Goal: Task Accomplishment & Management: Complete application form

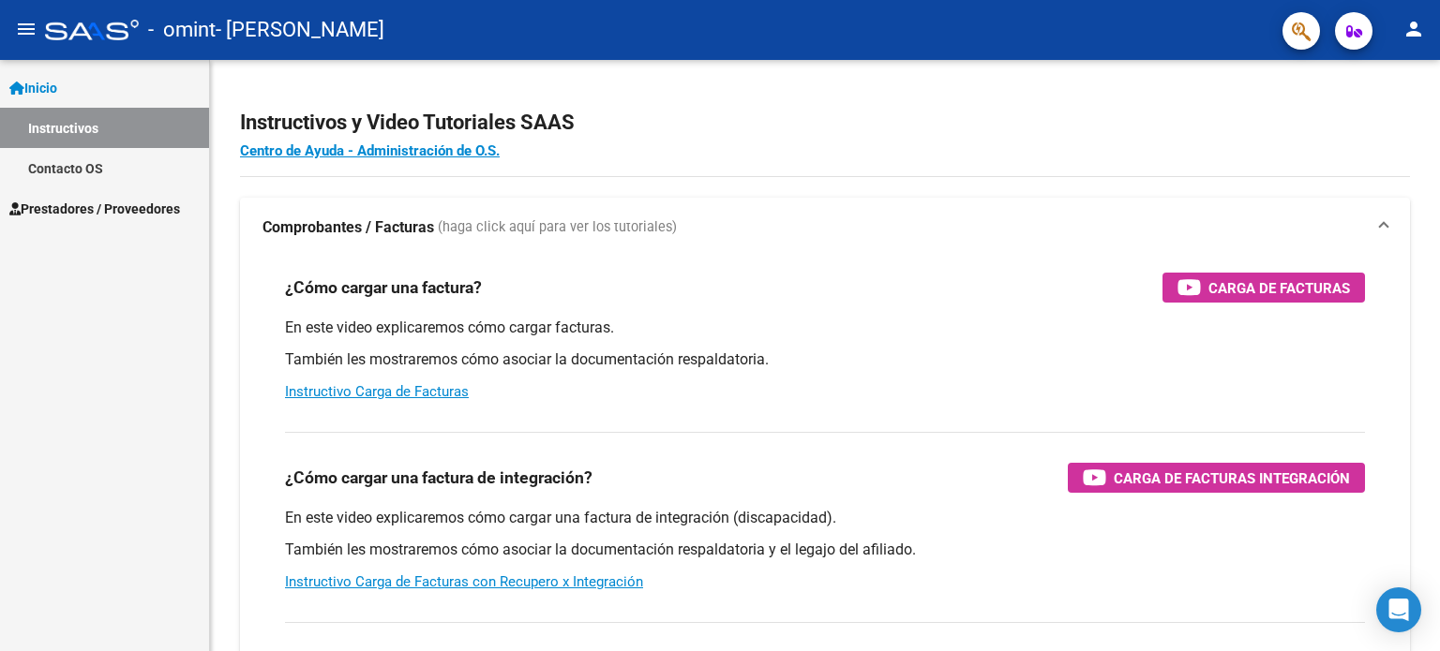
click at [132, 211] on span "Prestadores / Proveedores" at bounding box center [94, 209] width 171 height 21
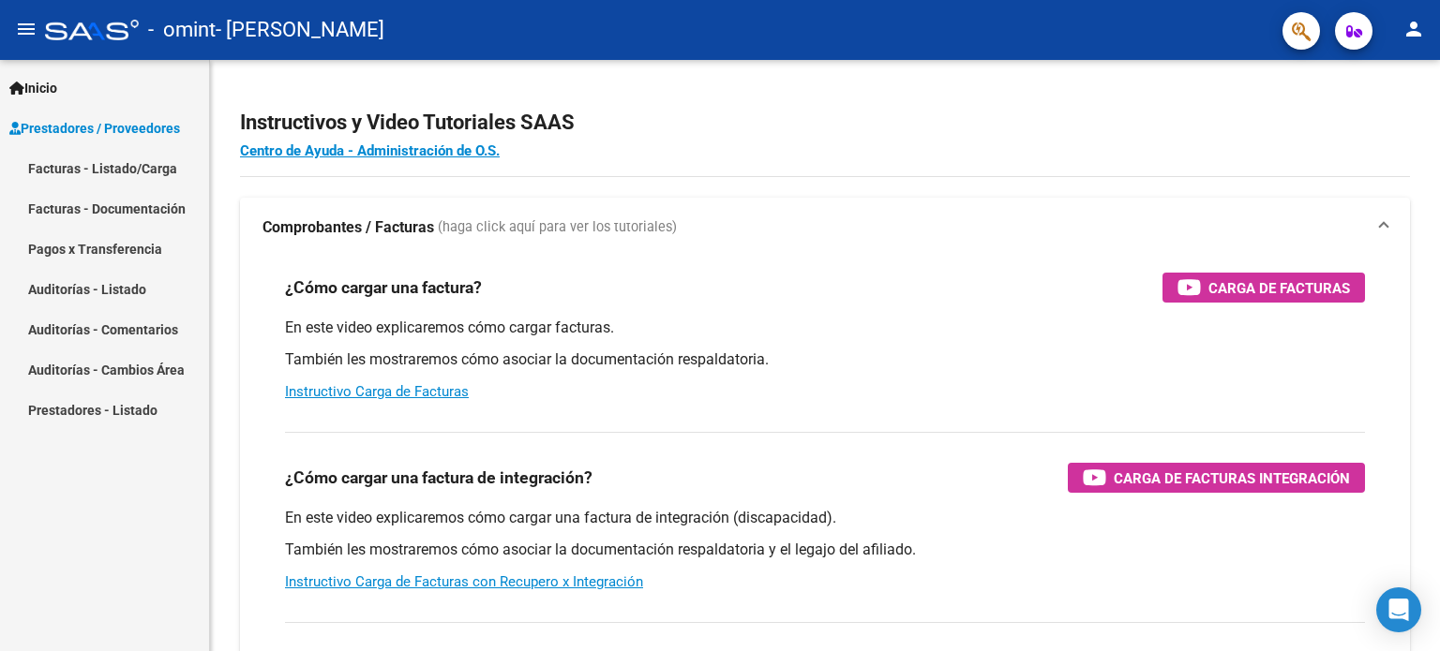
click at [128, 164] on link "Facturas - Listado/Carga" at bounding box center [104, 168] width 209 height 40
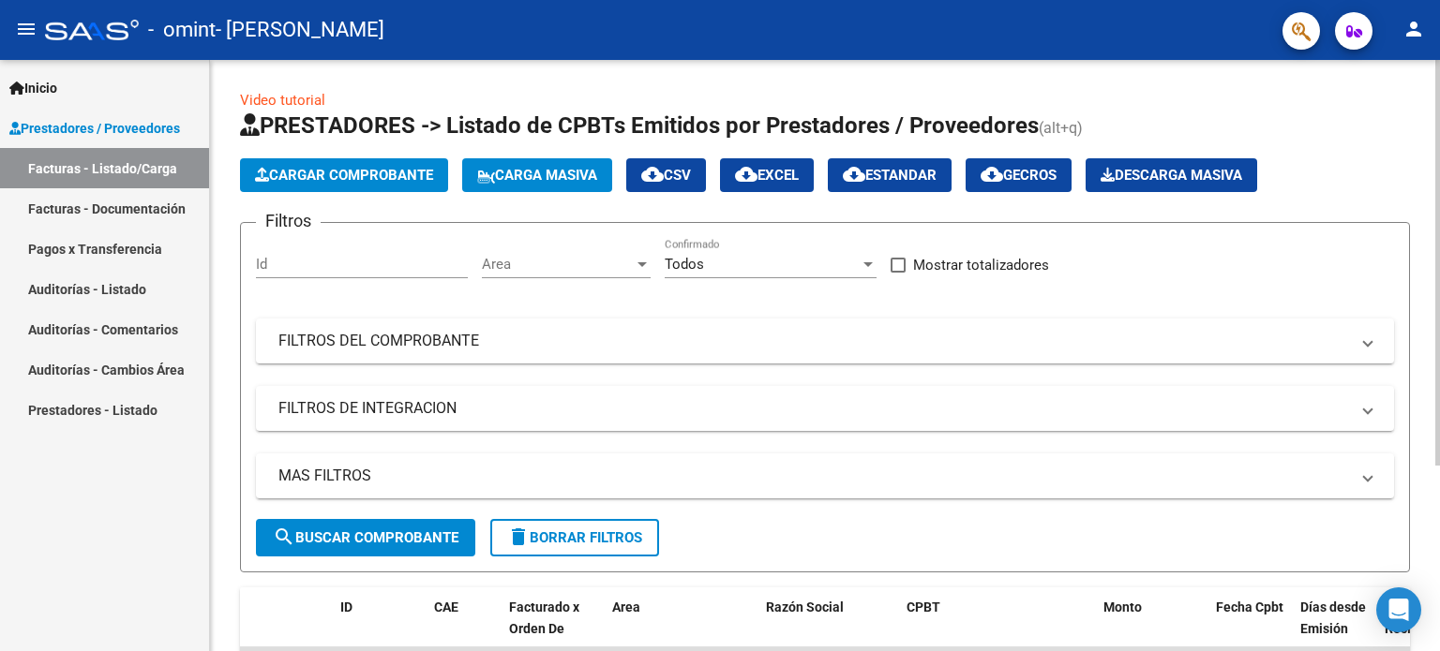
click at [387, 172] on span "Cargar Comprobante" at bounding box center [344, 175] width 178 height 17
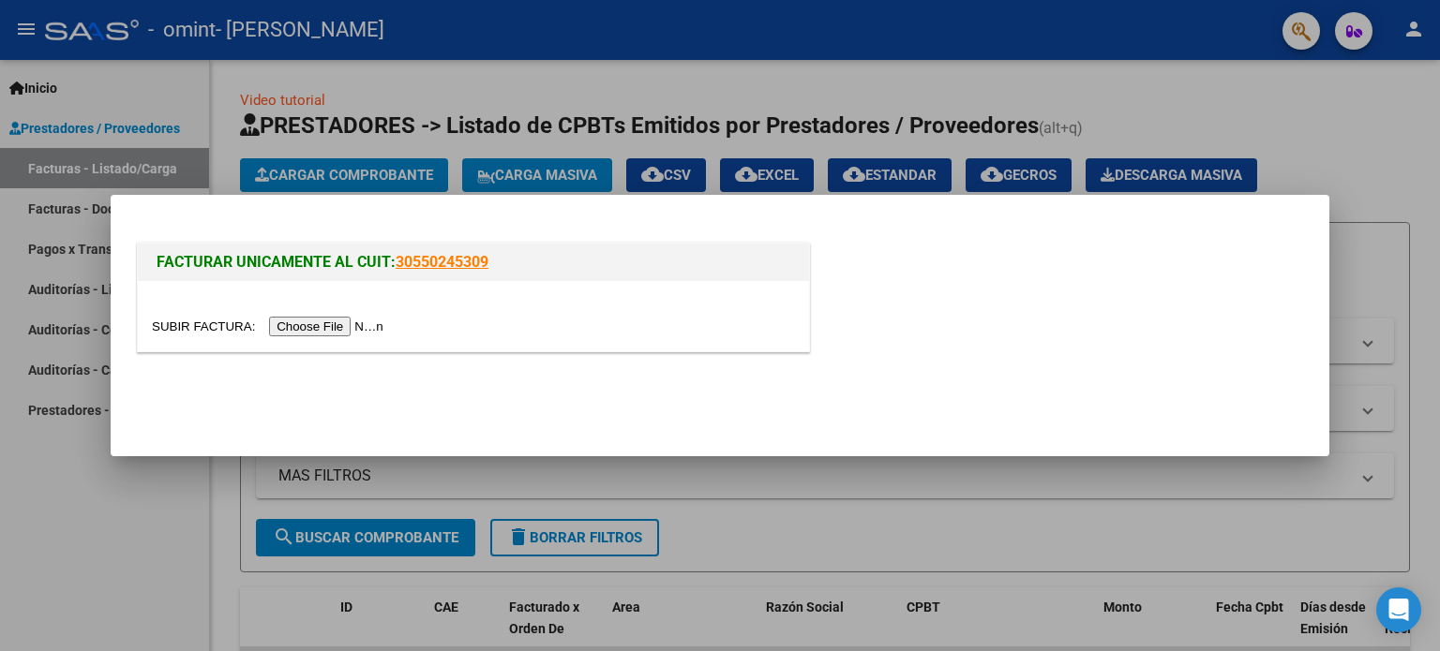
click at [341, 325] on input "file" at bounding box center [270, 327] width 237 height 20
click at [297, 330] on input "file" at bounding box center [270, 327] width 237 height 20
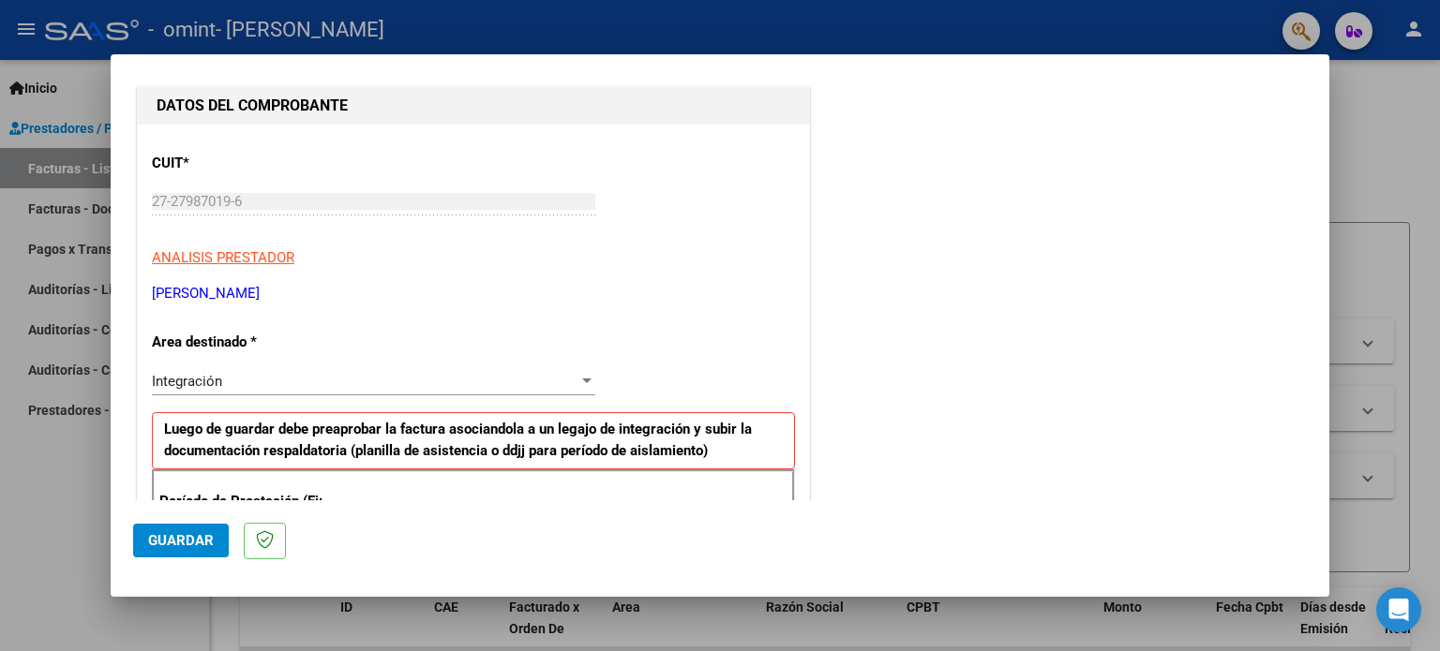
scroll to position [281, 0]
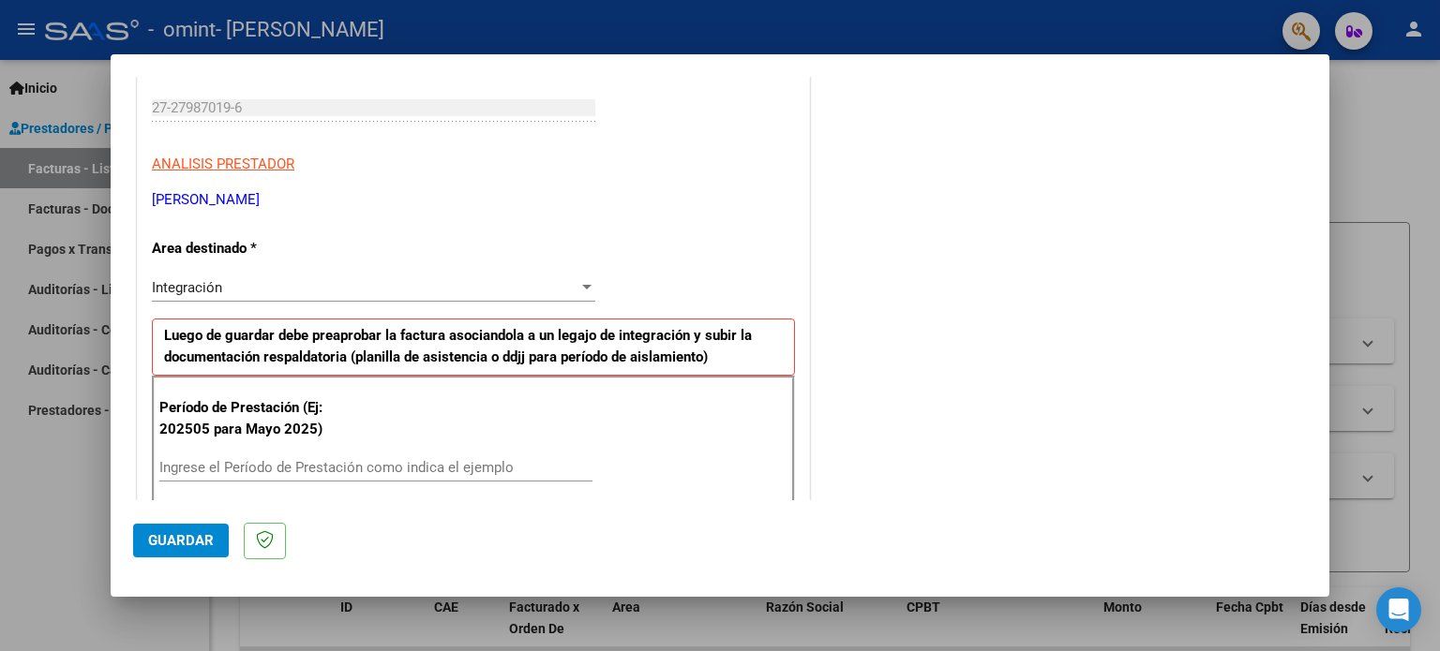
click at [255, 288] on div "Integración" at bounding box center [365, 287] width 426 height 17
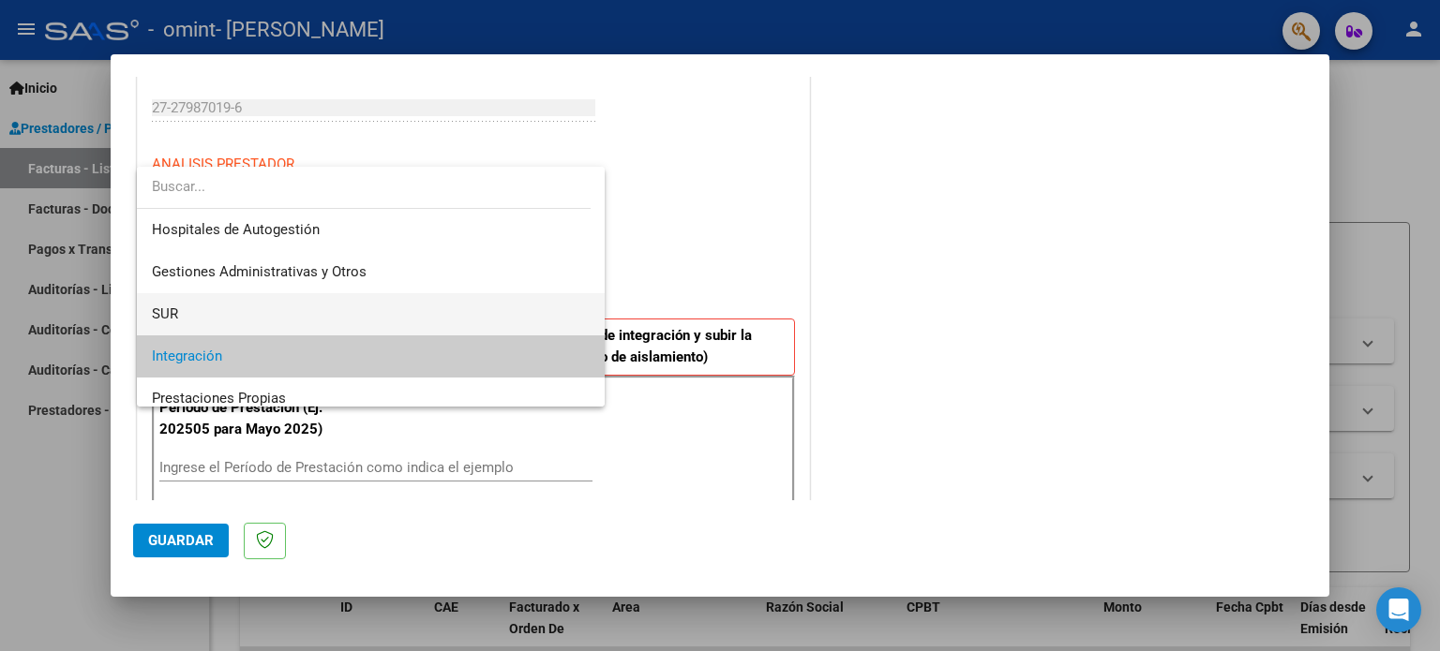
scroll to position [94, 0]
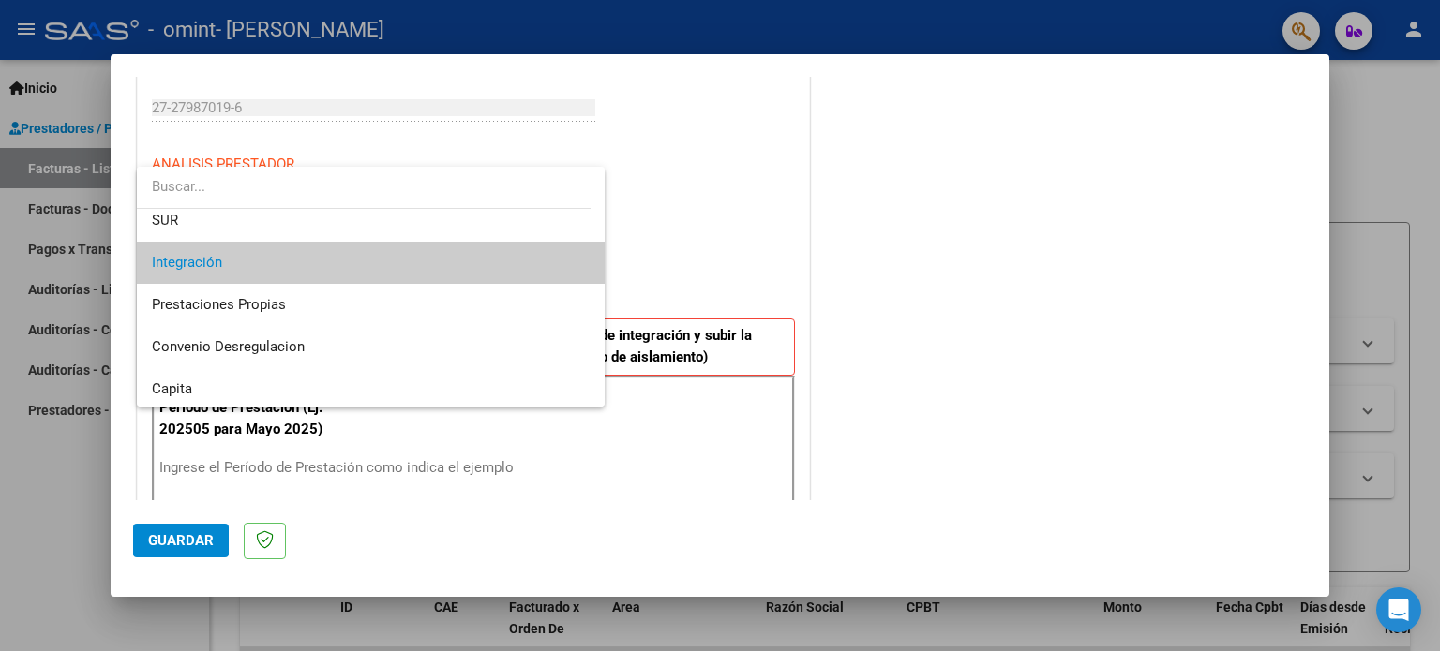
click at [256, 259] on span "Integración" at bounding box center [371, 263] width 439 height 42
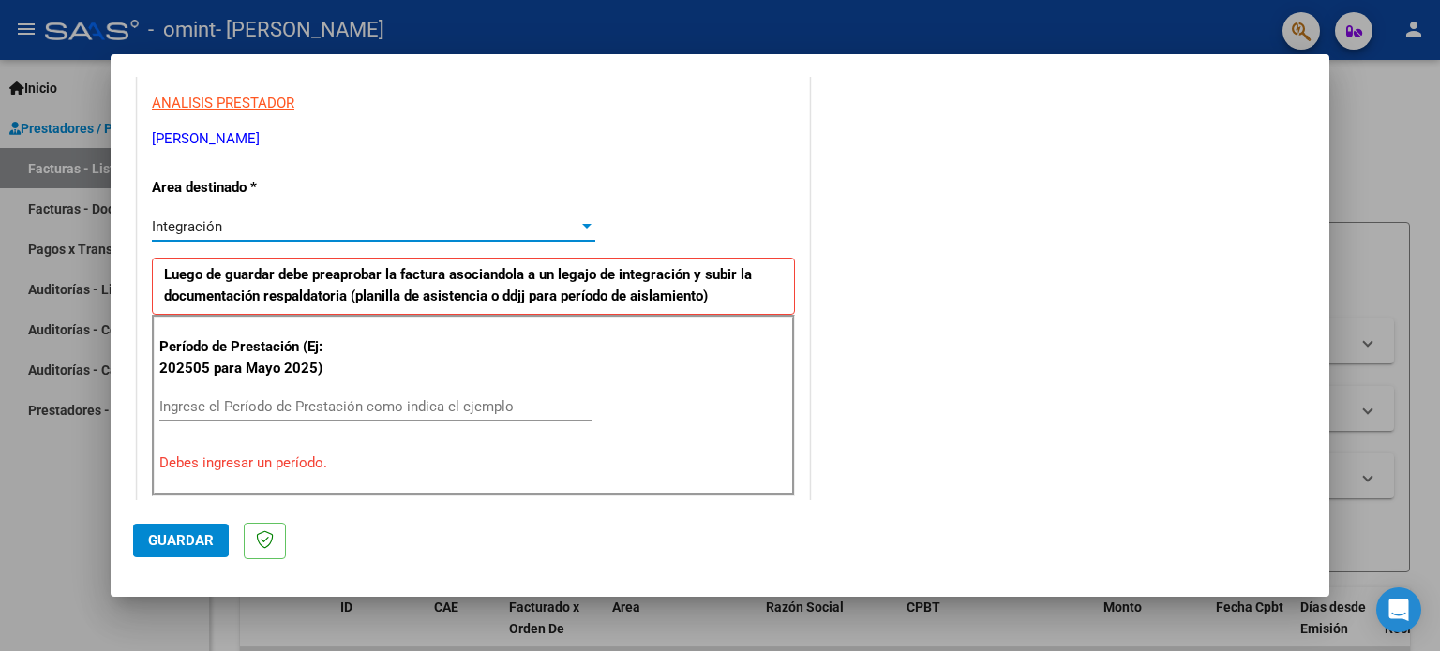
scroll to position [375, 0]
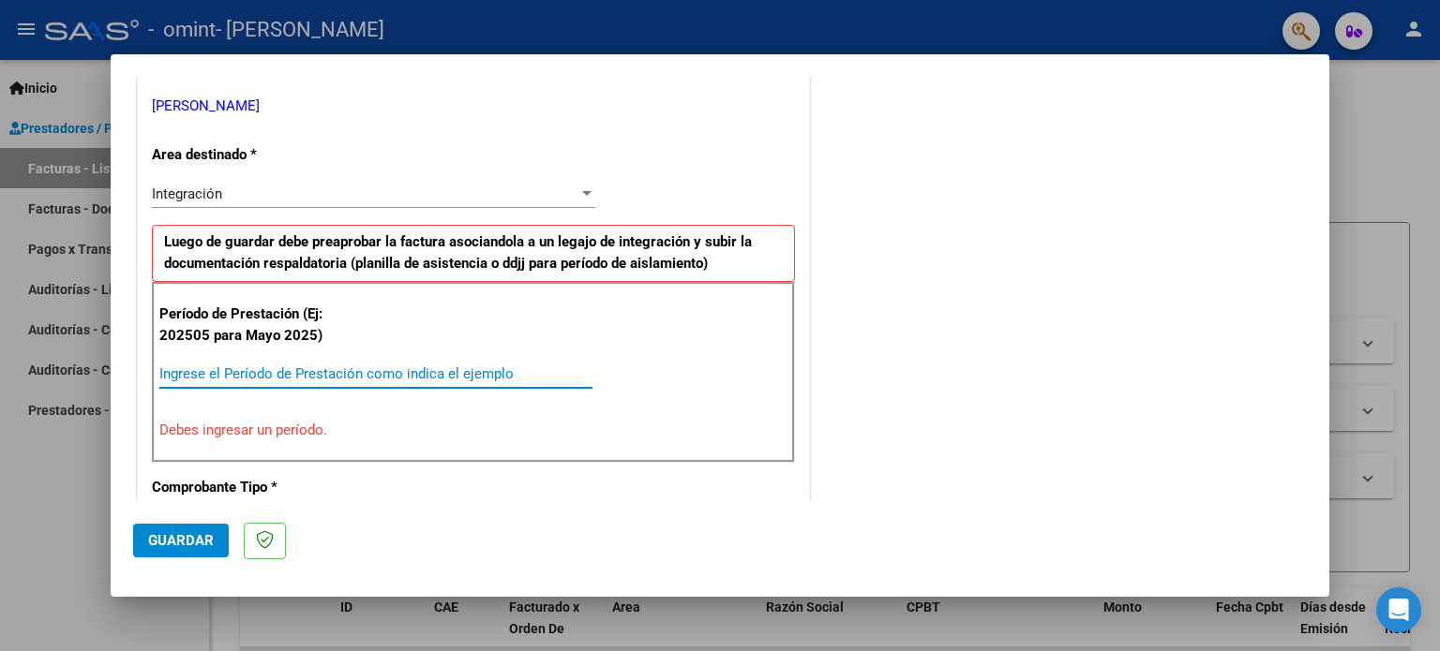
click at [223, 374] on input "Ingrese el Período de Prestación como indica el ejemplo" at bounding box center [375, 374] width 433 height 17
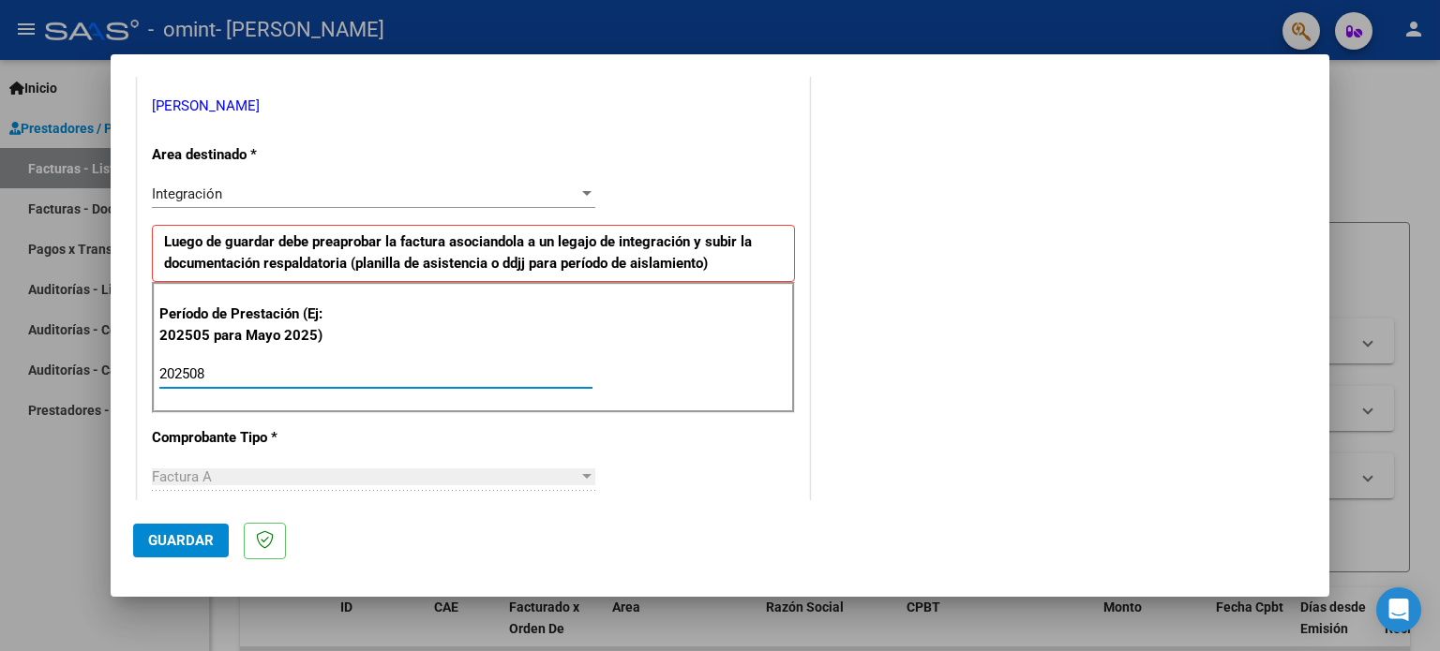
type input "202508"
click at [379, 427] on div "CUIT * 27-27987019-6 Ingresar CUIT ANALISIS PRESTADOR [PERSON_NAME] [PERSON_NAM…" at bounding box center [473, 642] width 671 height 1411
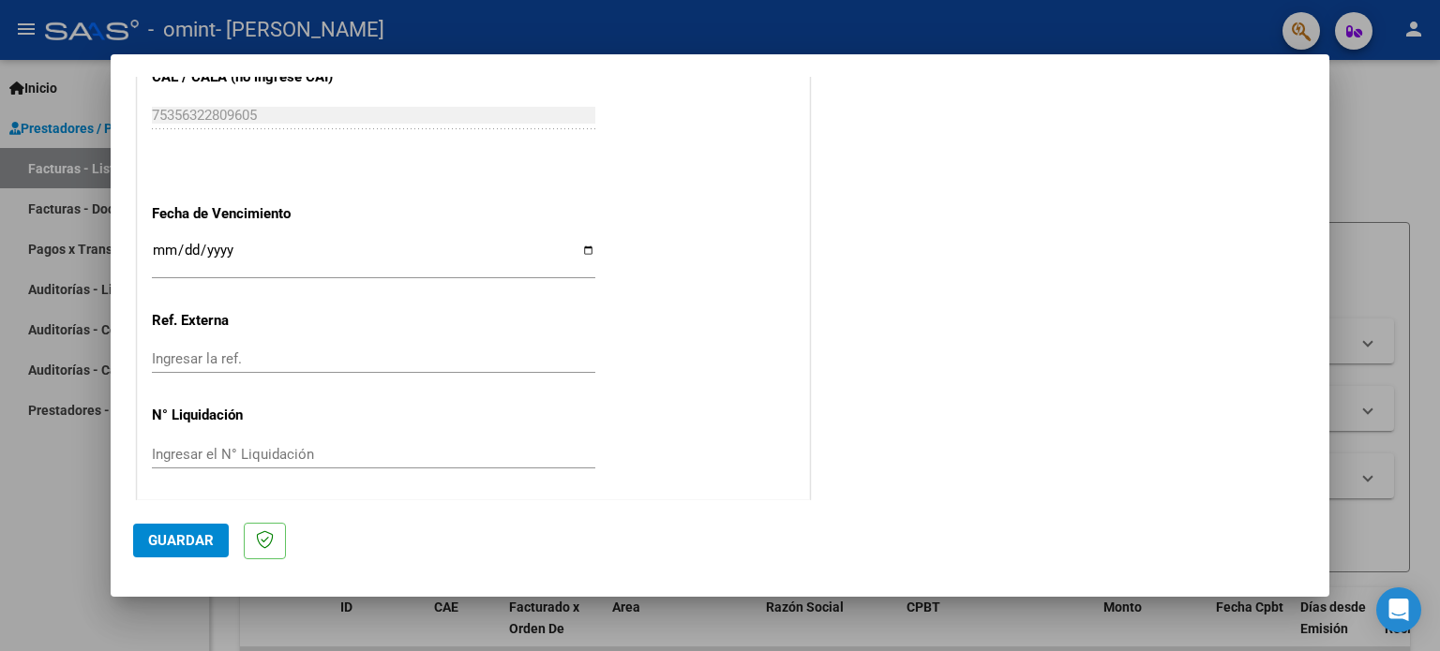
scroll to position [1223, 0]
click at [180, 538] on span "Guardar" at bounding box center [181, 540] width 66 height 17
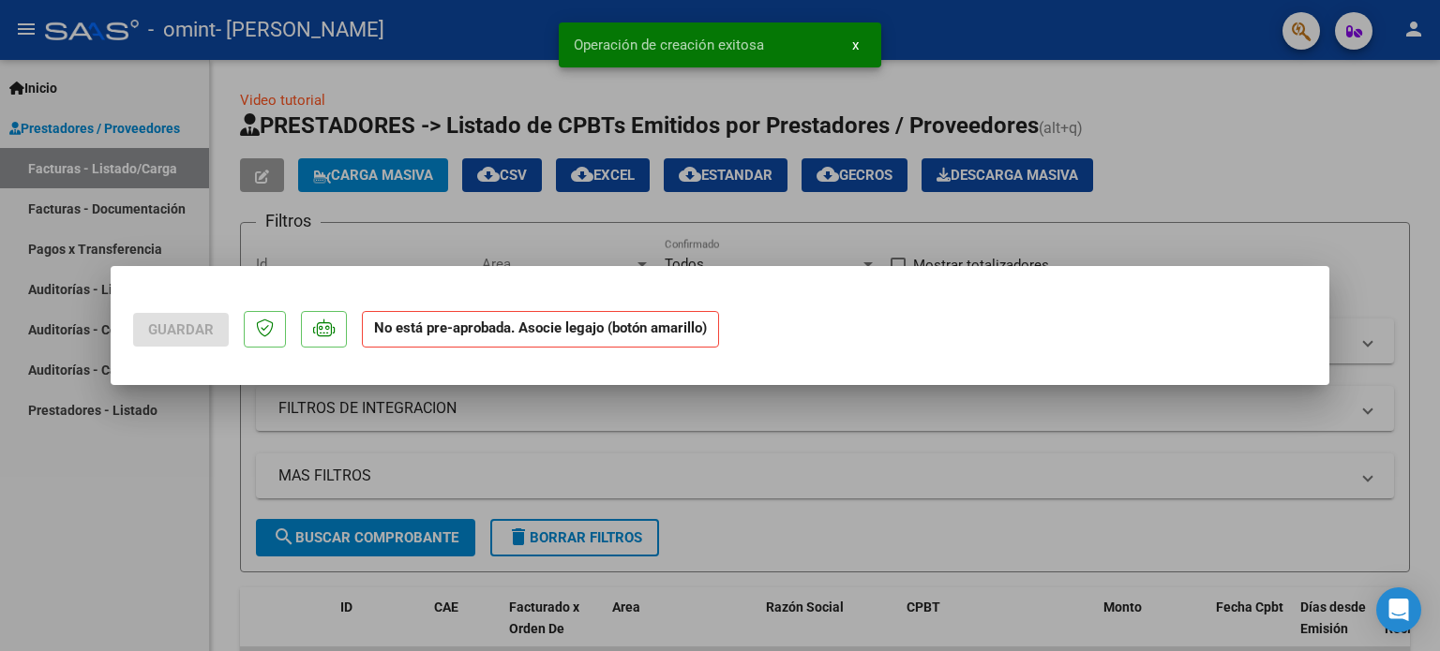
scroll to position [0, 0]
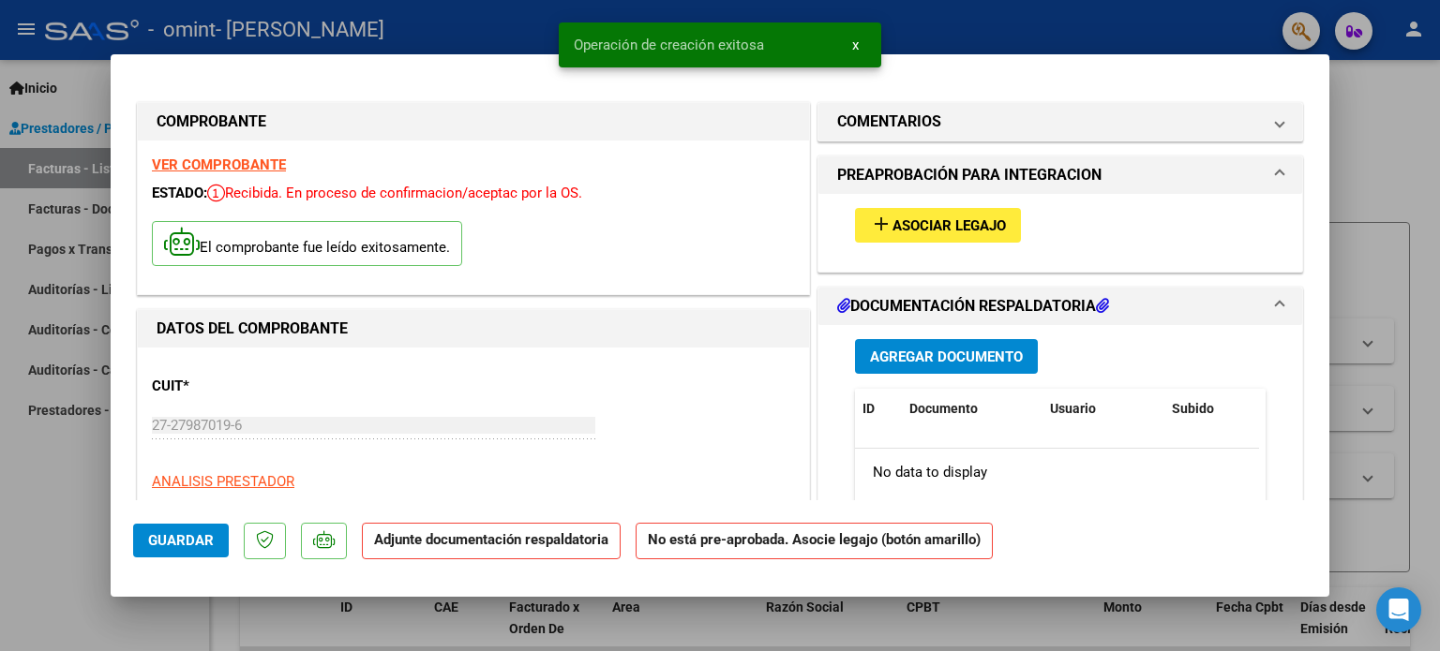
click at [994, 228] on span "Asociar Legajo" at bounding box center [948, 225] width 113 height 17
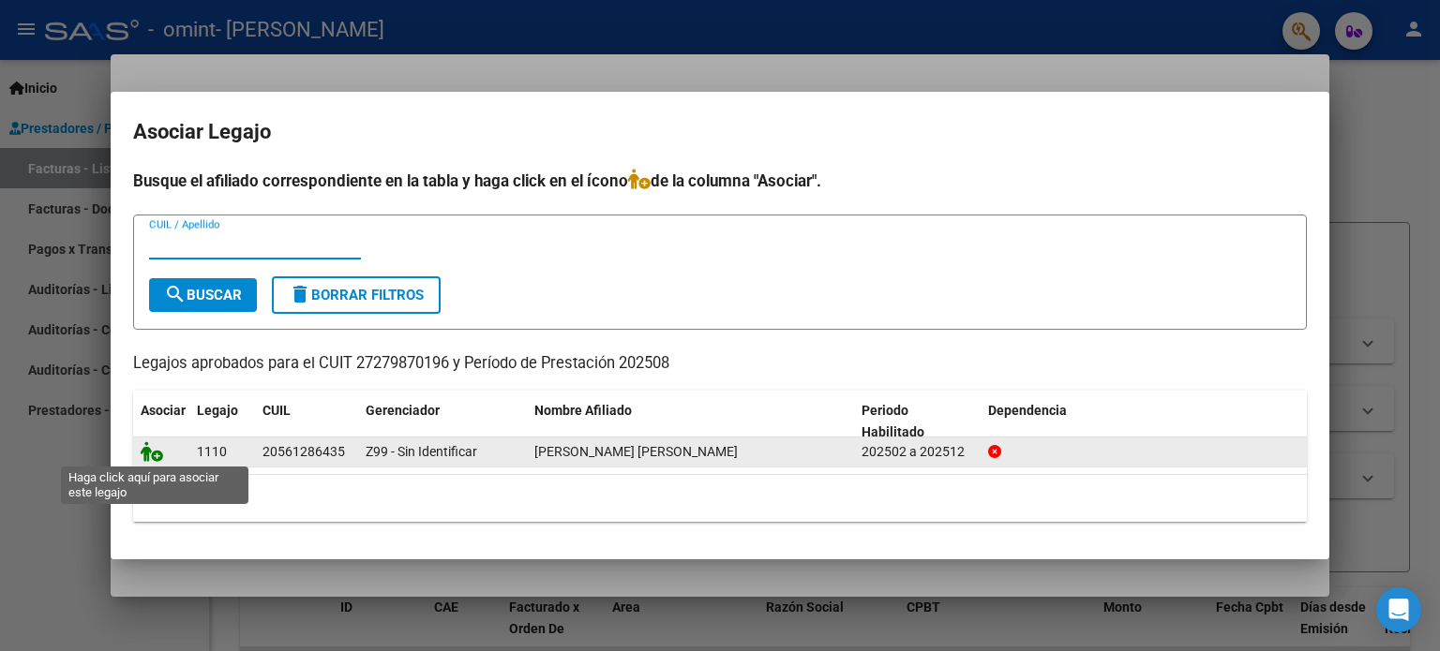
click at [151, 449] on icon at bounding box center [152, 451] width 22 height 21
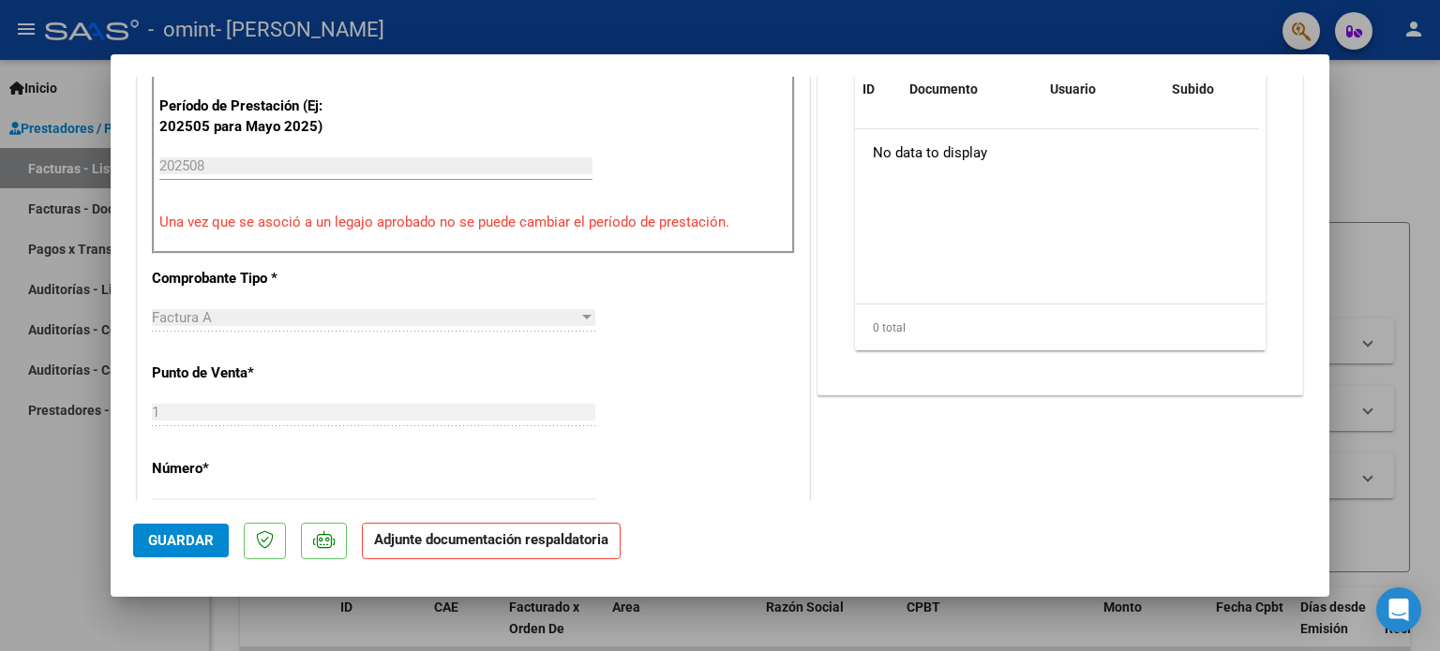
scroll to position [375, 0]
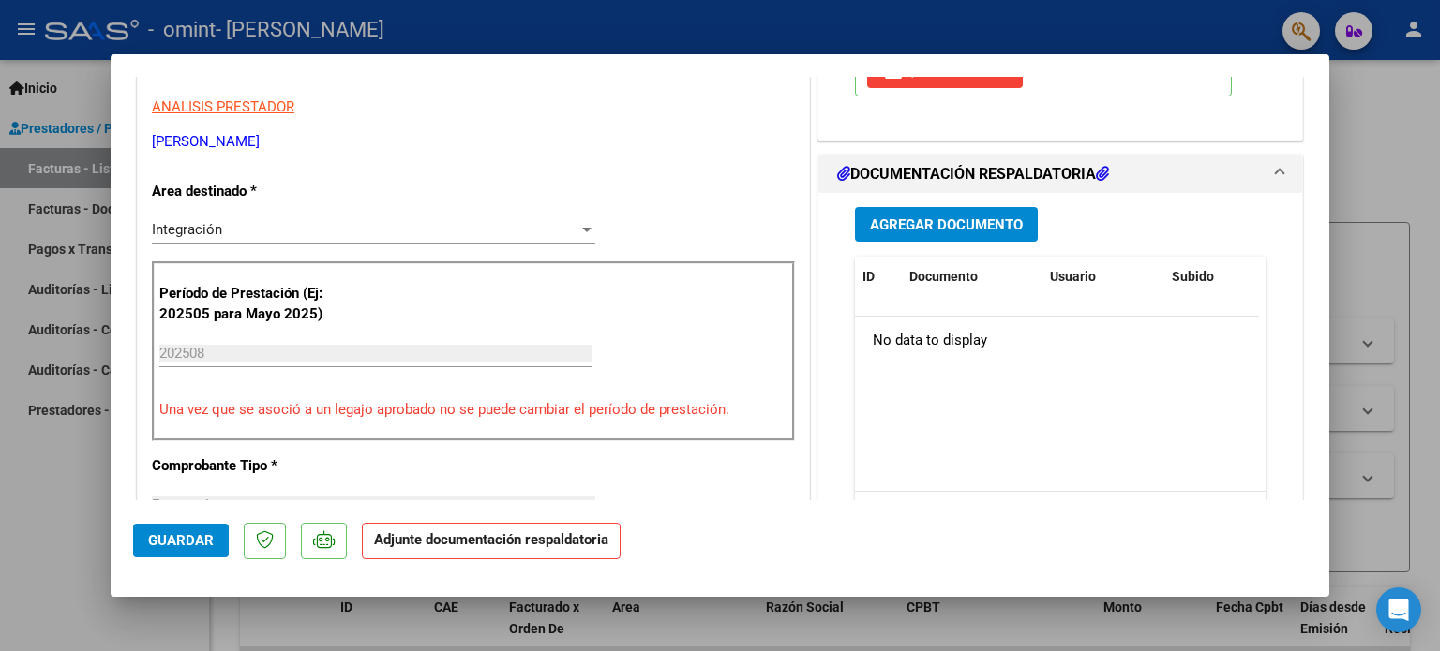
click at [930, 225] on span "Agregar Documento" at bounding box center [946, 225] width 153 height 17
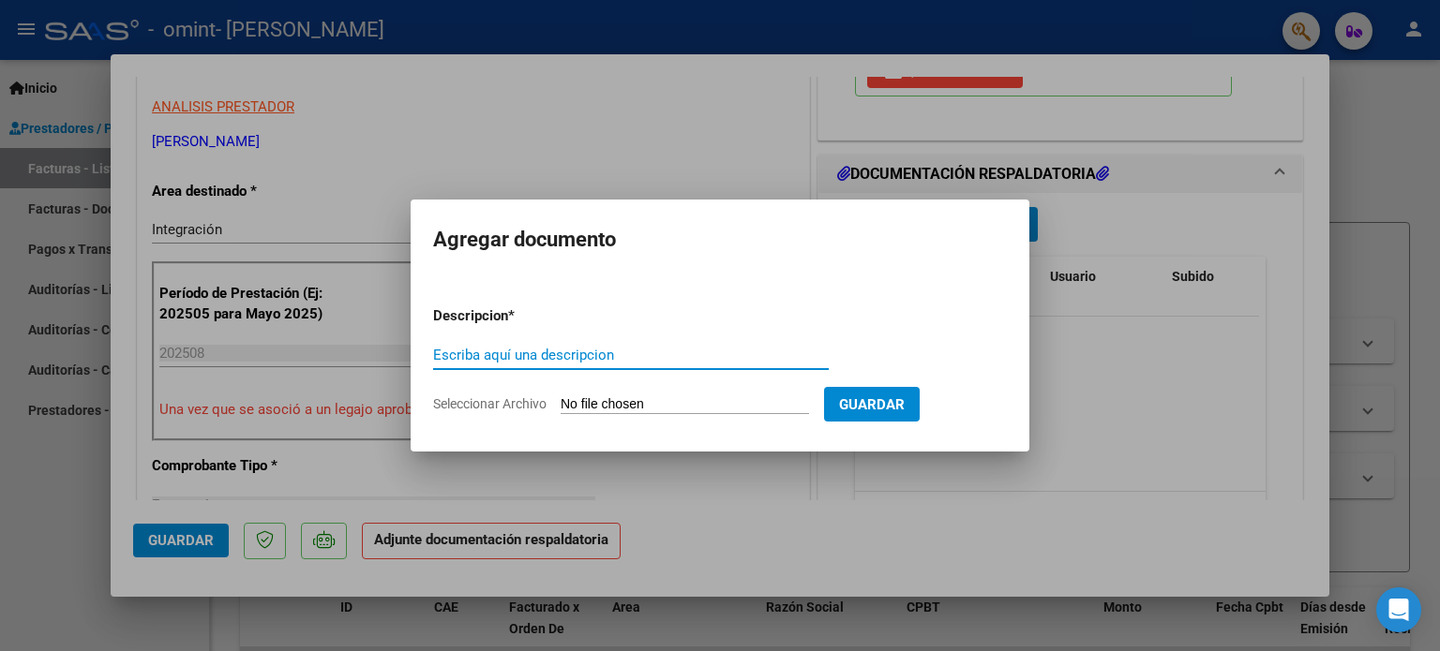
click at [600, 362] on input "Escriba aquí una descripcion" at bounding box center [631, 355] width 396 height 17
type input "planilla de asistencia"
click at [673, 396] on input "Seleccionar Archivo" at bounding box center [684, 405] width 248 height 18
type input "C:\fakepath\[PERSON_NAME] fono [DATE] PA - [GEOGRAPHIC_DATA]pdf"
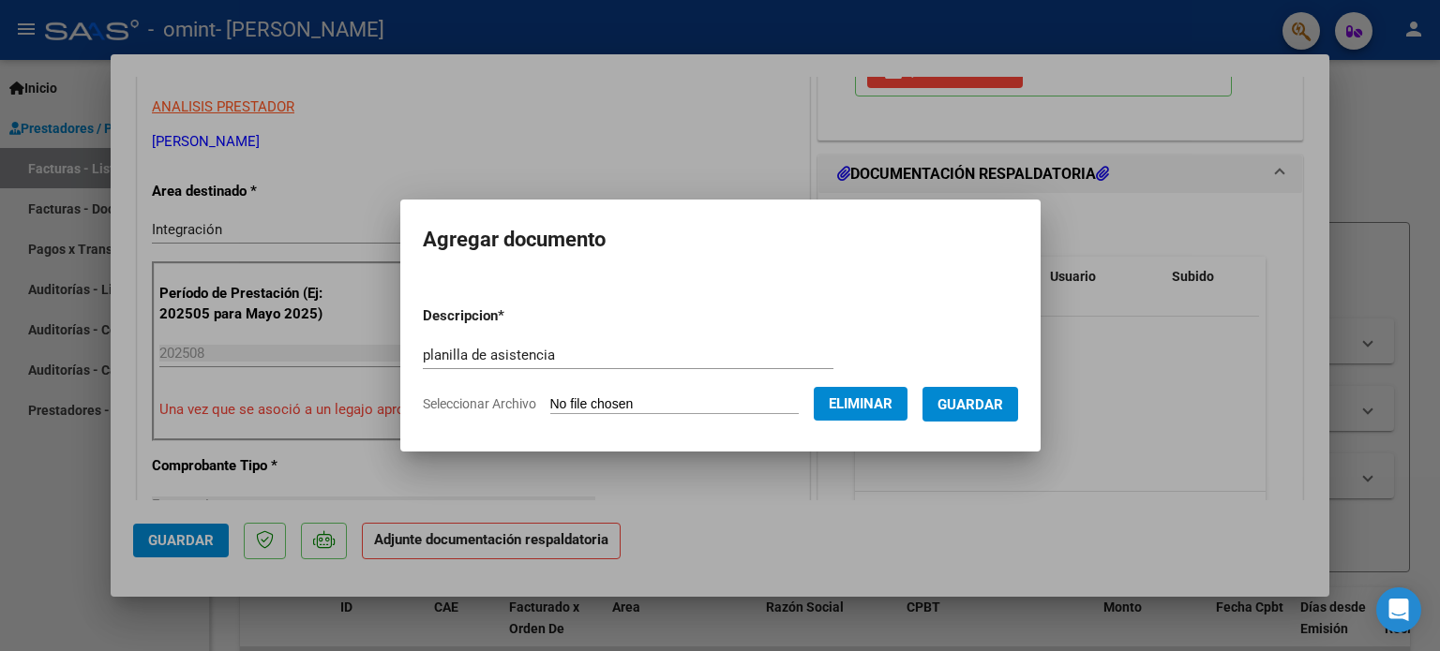
click at [990, 404] on span "Guardar" at bounding box center [970, 404] width 66 height 17
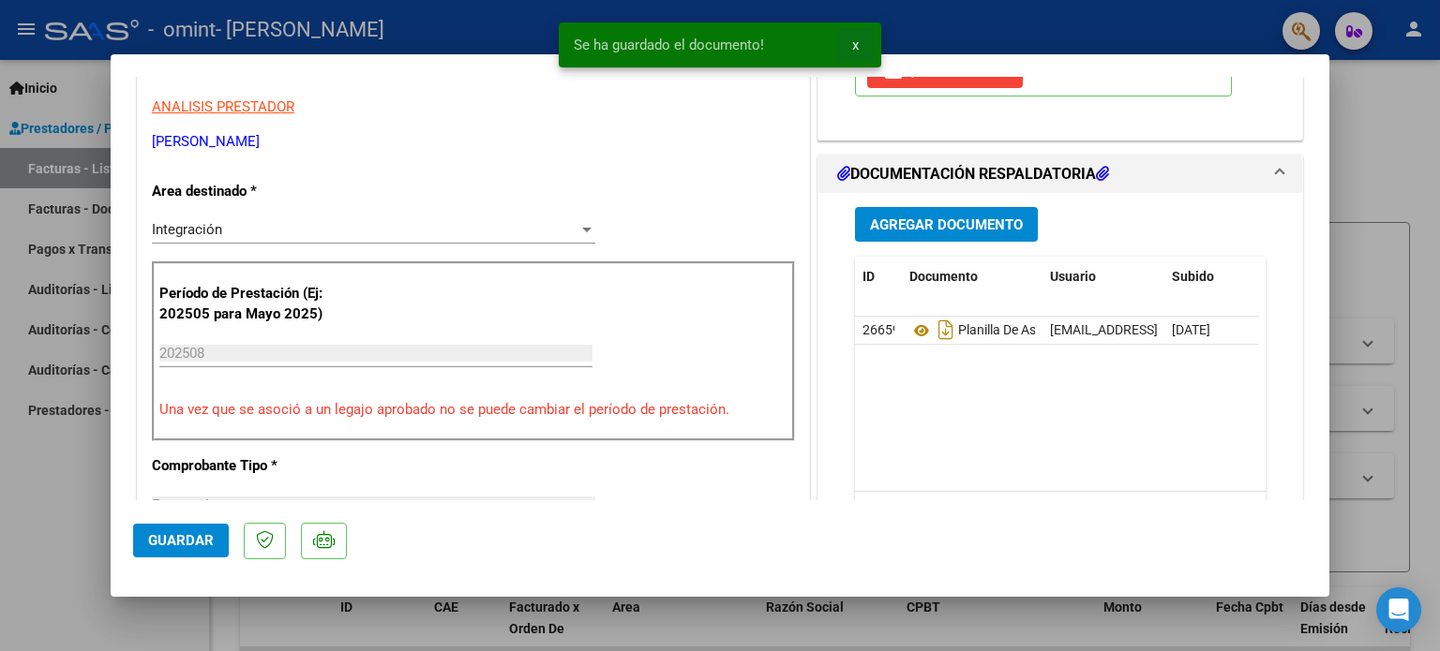
click at [852, 41] on span "x" at bounding box center [855, 45] width 7 height 17
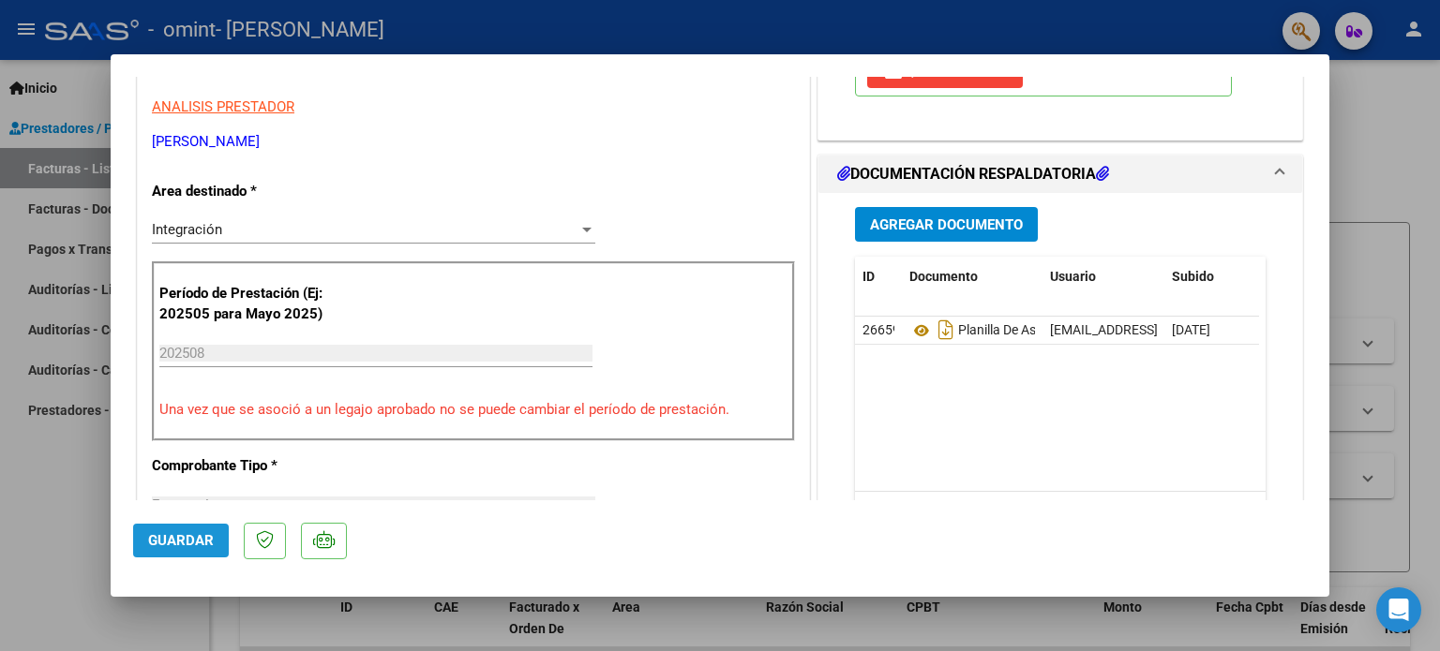
click at [193, 539] on span "Guardar" at bounding box center [181, 540] width 66 height 17
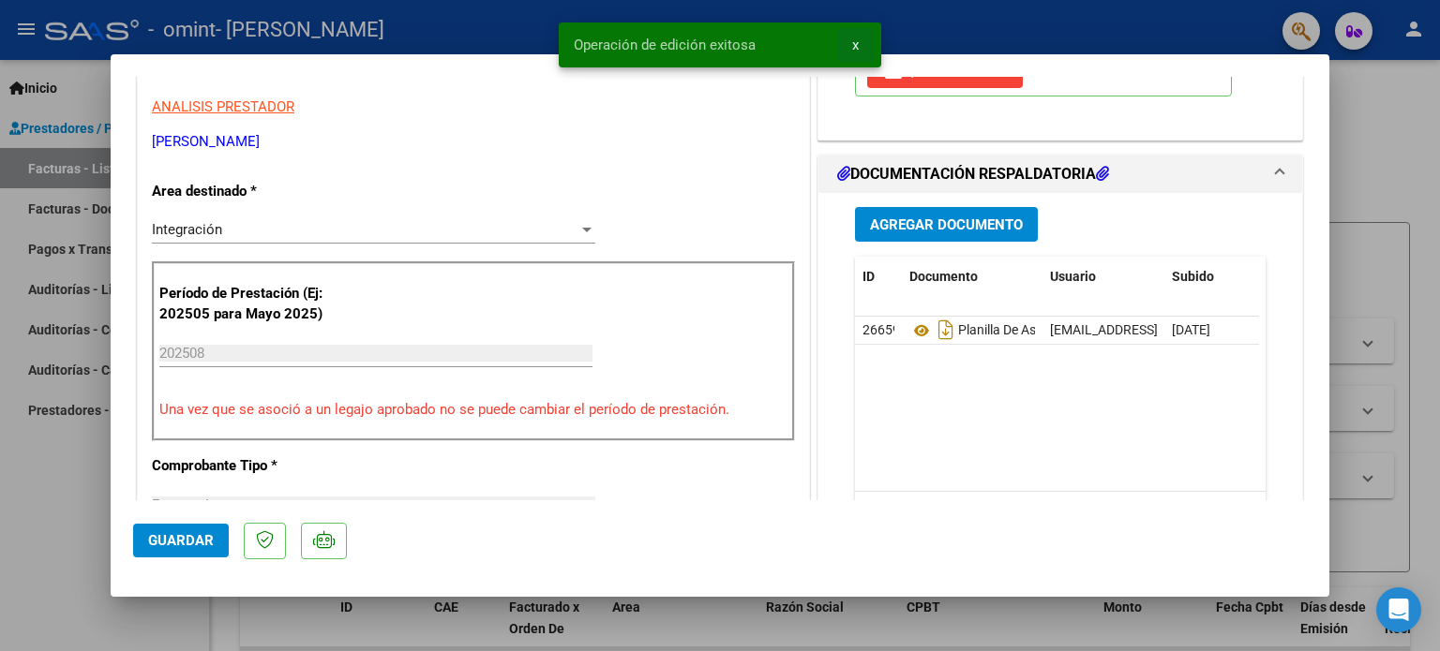
click at [852, 44] on span "x" at bounding box center [855, 45] width 7 height 17
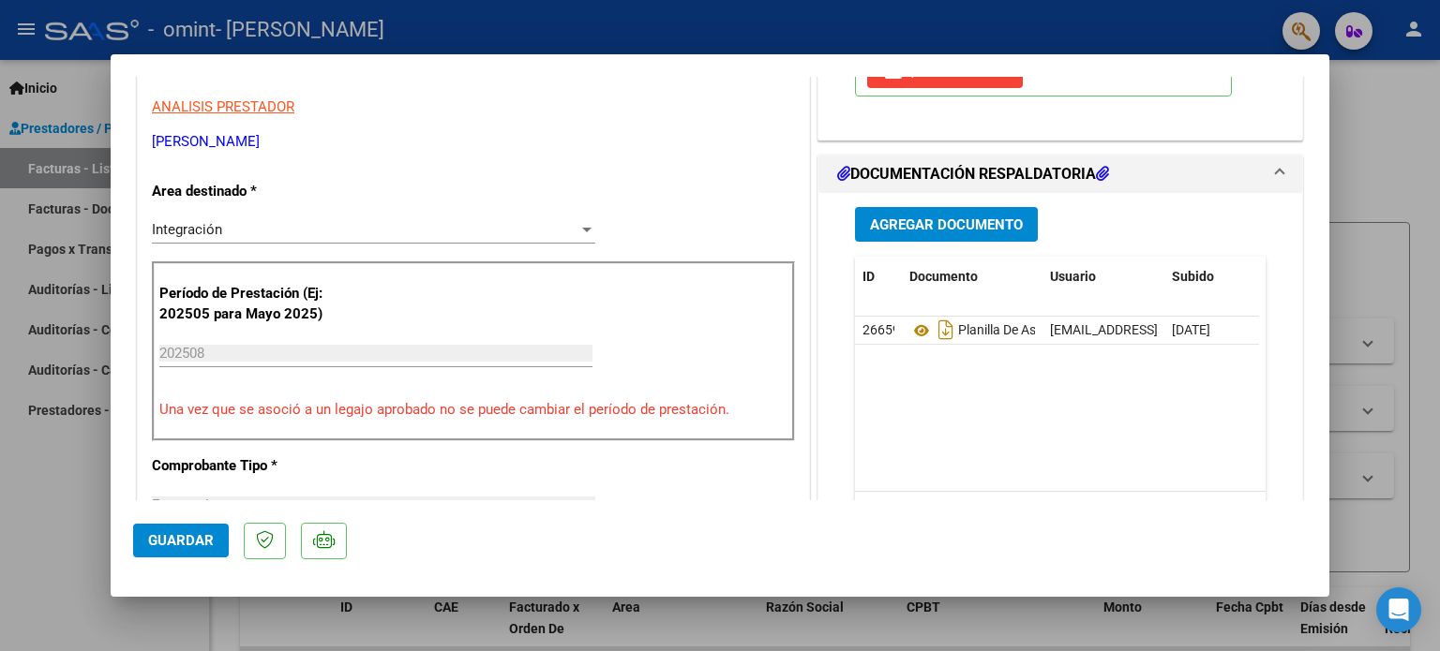
click at [1376, 166] on div at bounding box center [720, 325] width 1440 height 651
type input "$ 0,00"
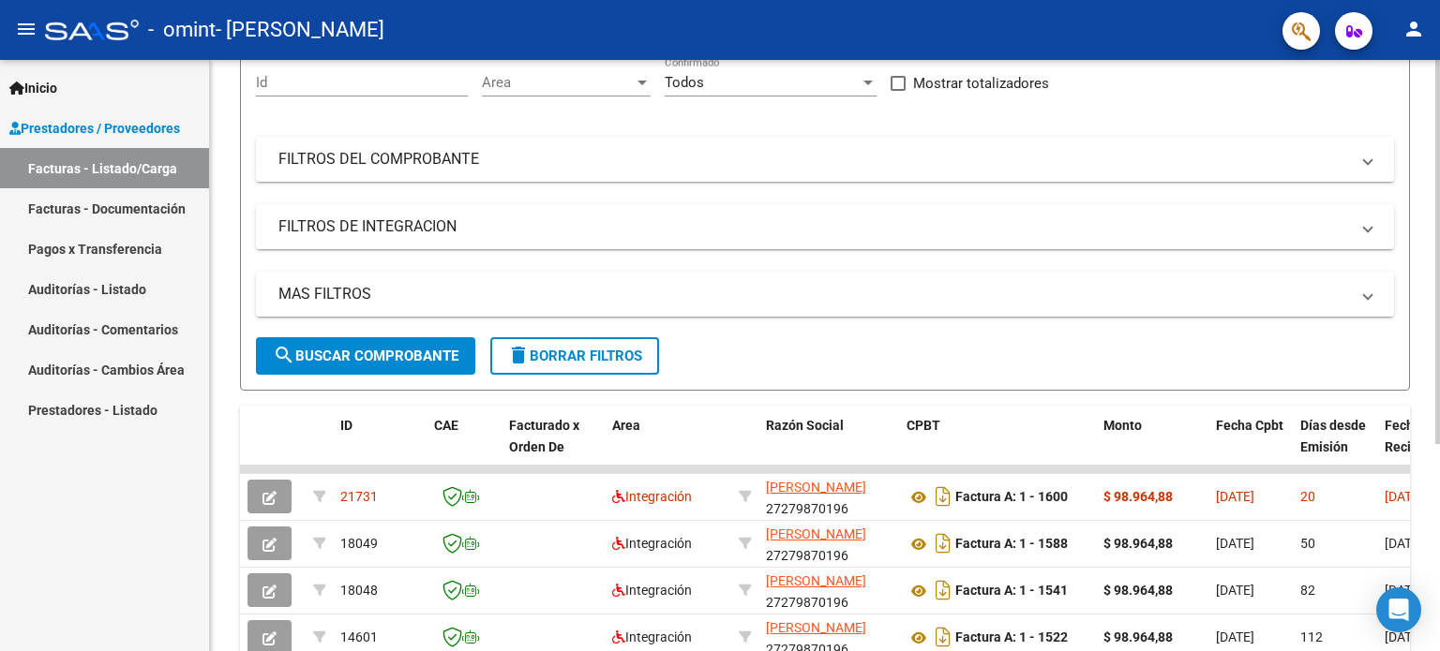
scroll to position [317, 0]
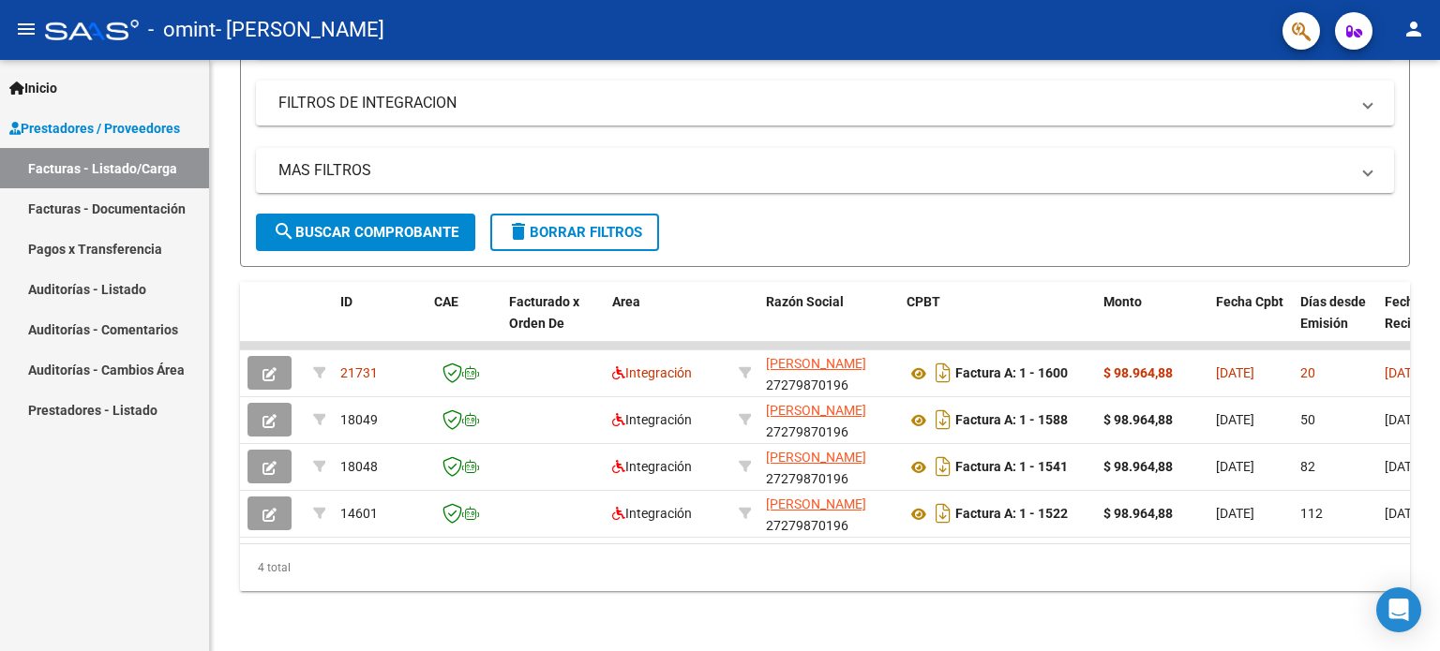
click at [1412, 22] on mat-icon "person" at bounding box center [1413, 29] width 22 height 22
click at [1382, 122] on button "exit_to_app Salir" at bounding box center [1375, 123] width 114 height 45
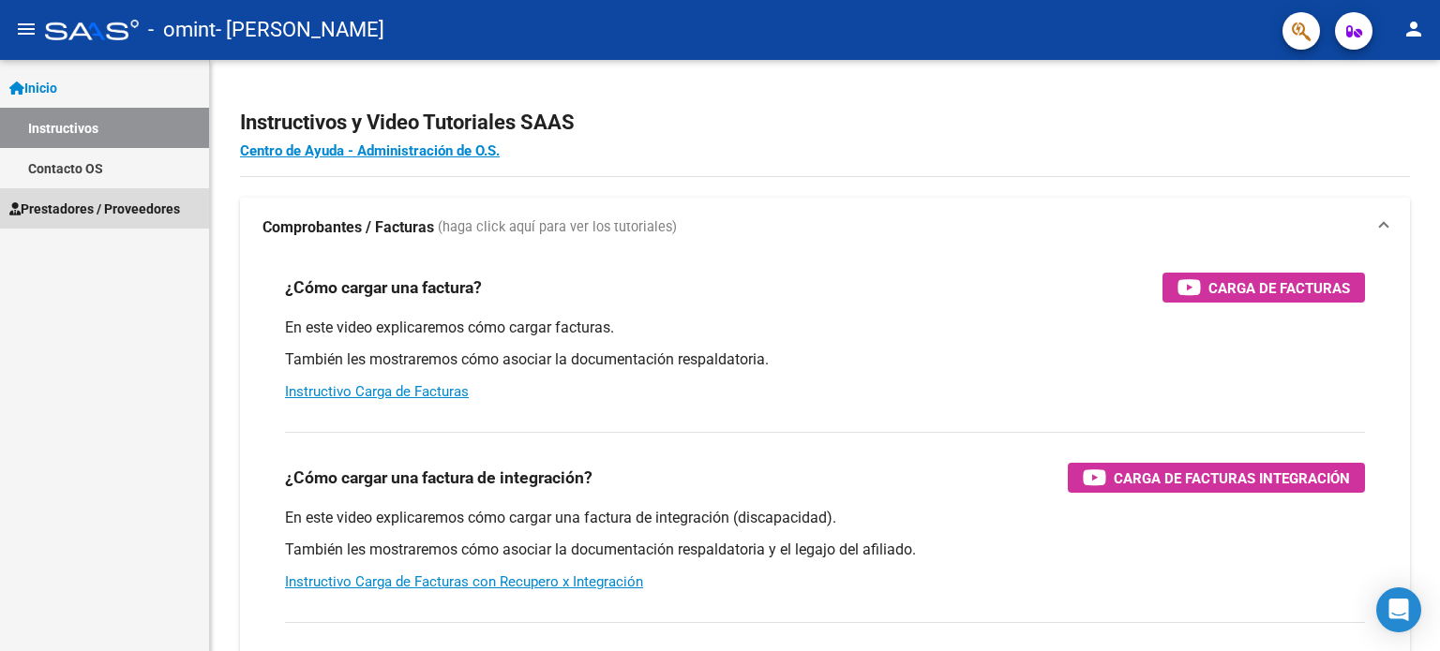
click at [94, 209] on span "Prestadores / Proveedores" at bounding box center [94, 209] width 171 height 21
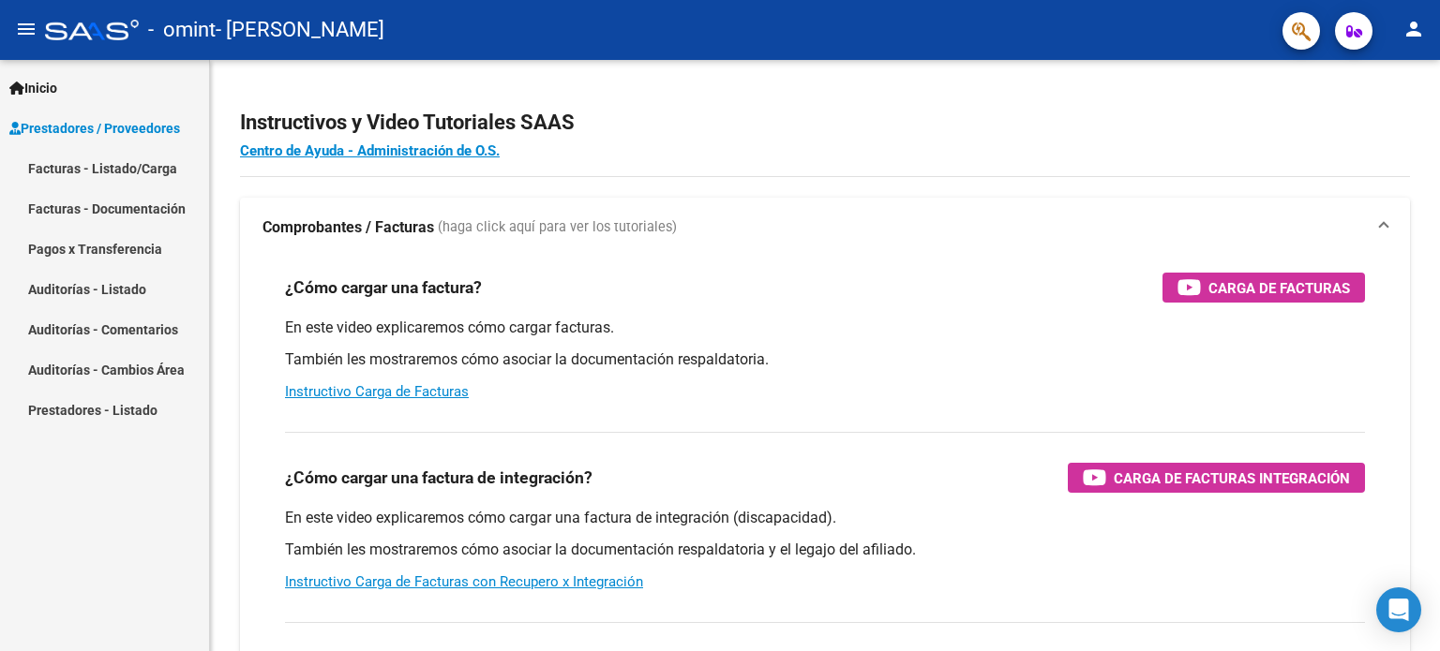
click at [121, 168] on link "Facturas - Listado/Carga" at bounding box center [104, 168] width 209 height 40
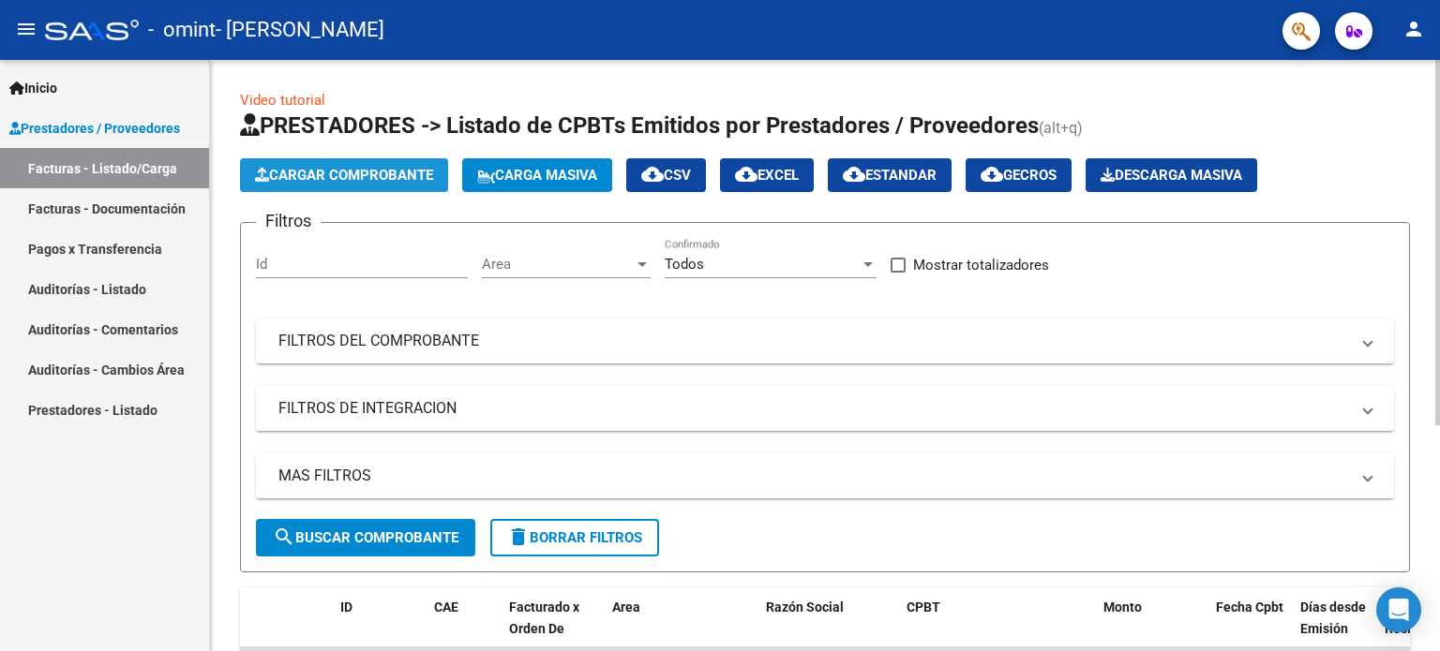
click at [377, 173] on span "Cargar Comprobante" at bounding box center [344, 175] width 178 height 17
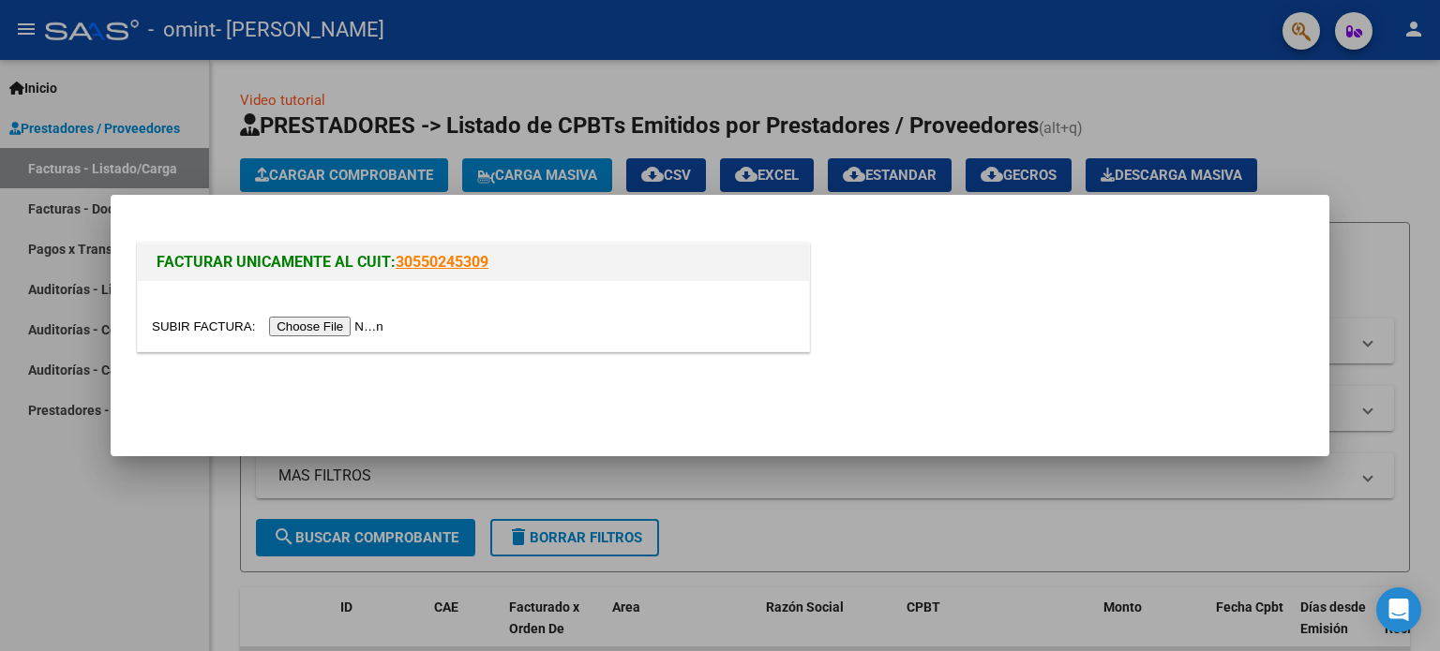
click at [326, 331] on input "file" at bounding box center [270, 327] width 237 height 20
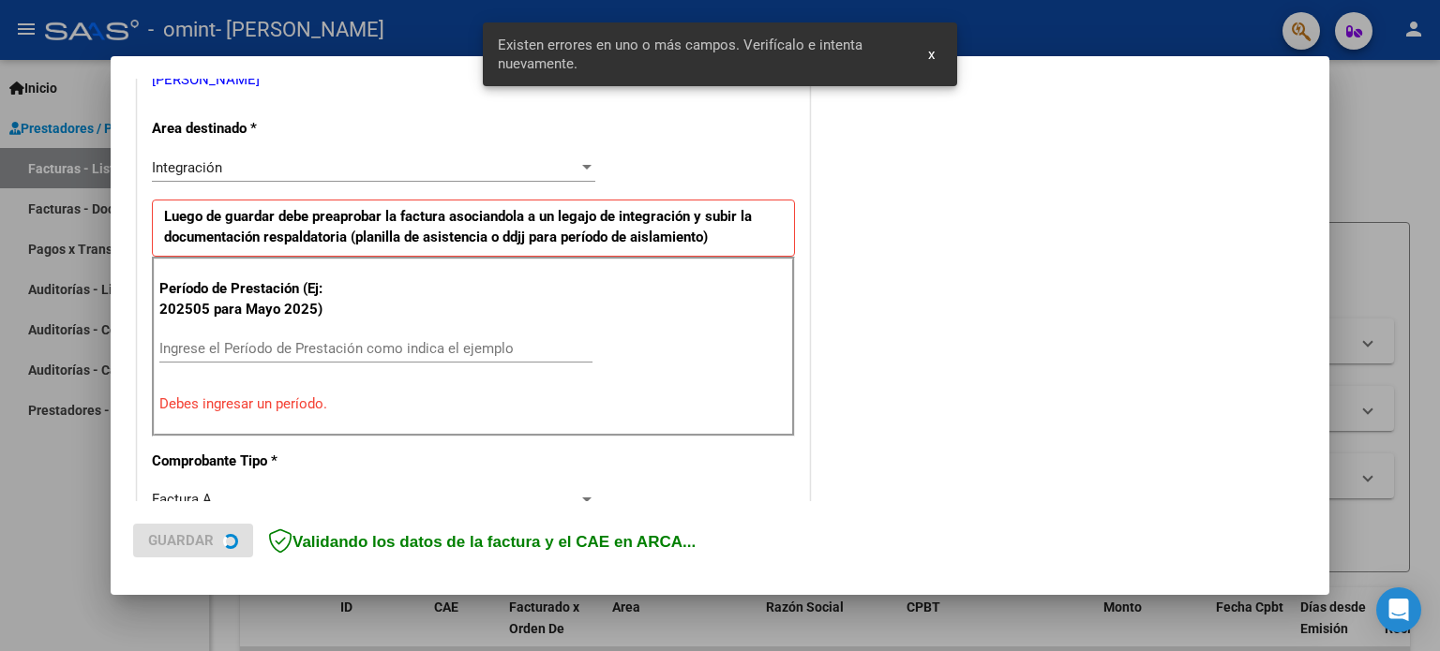
scroll to position [404, 0]
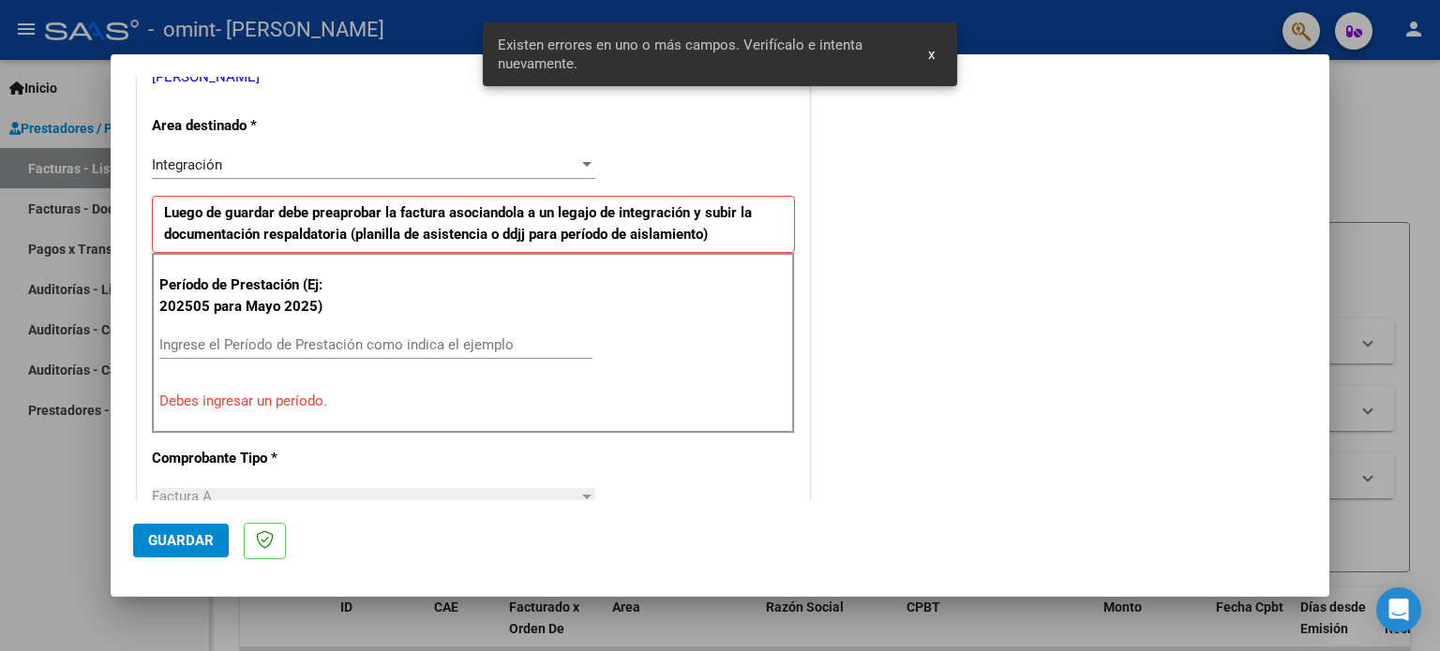
click at [292, 349] on input "Ingrese el Período de Prestación como indica el ejemplo" at bounding box center [375, 344] width 433 height 17
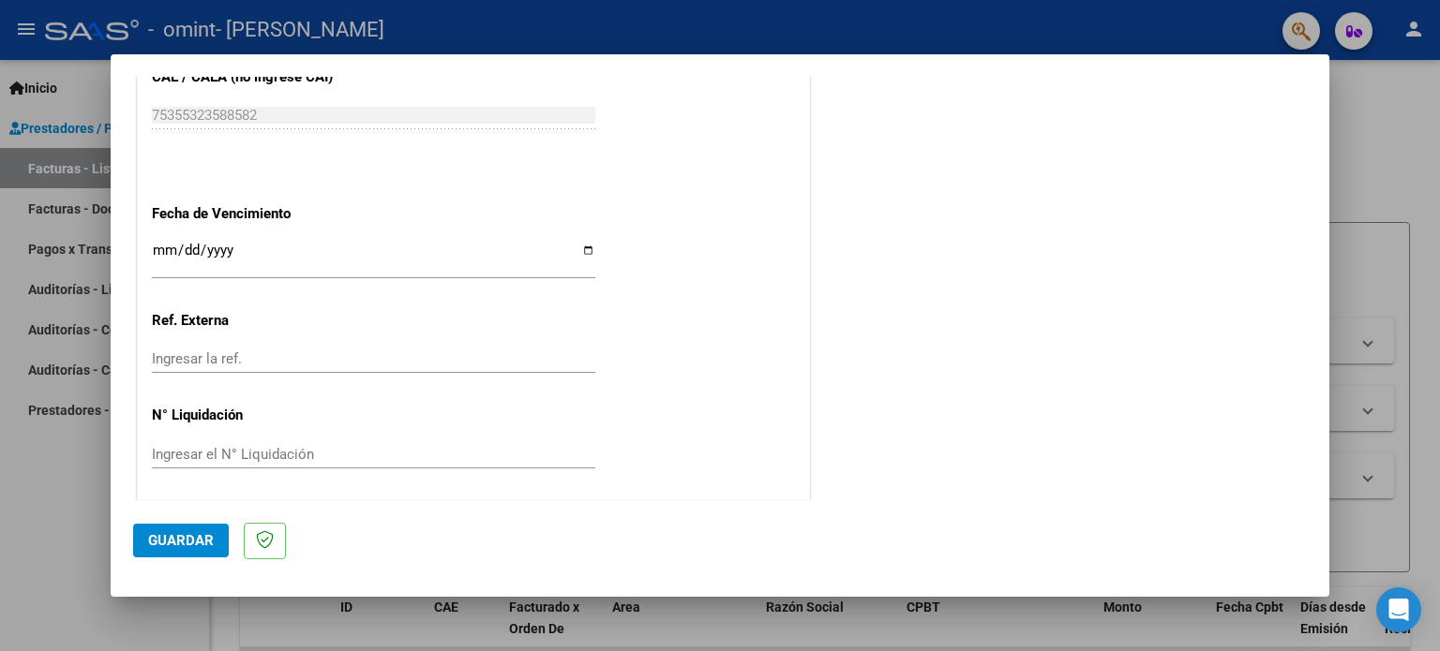
scroll to position [1223, 0]
type input "202508"
click at [193, 539] on span "Guardar" at bounding box center [181, 540] width 66 height 17
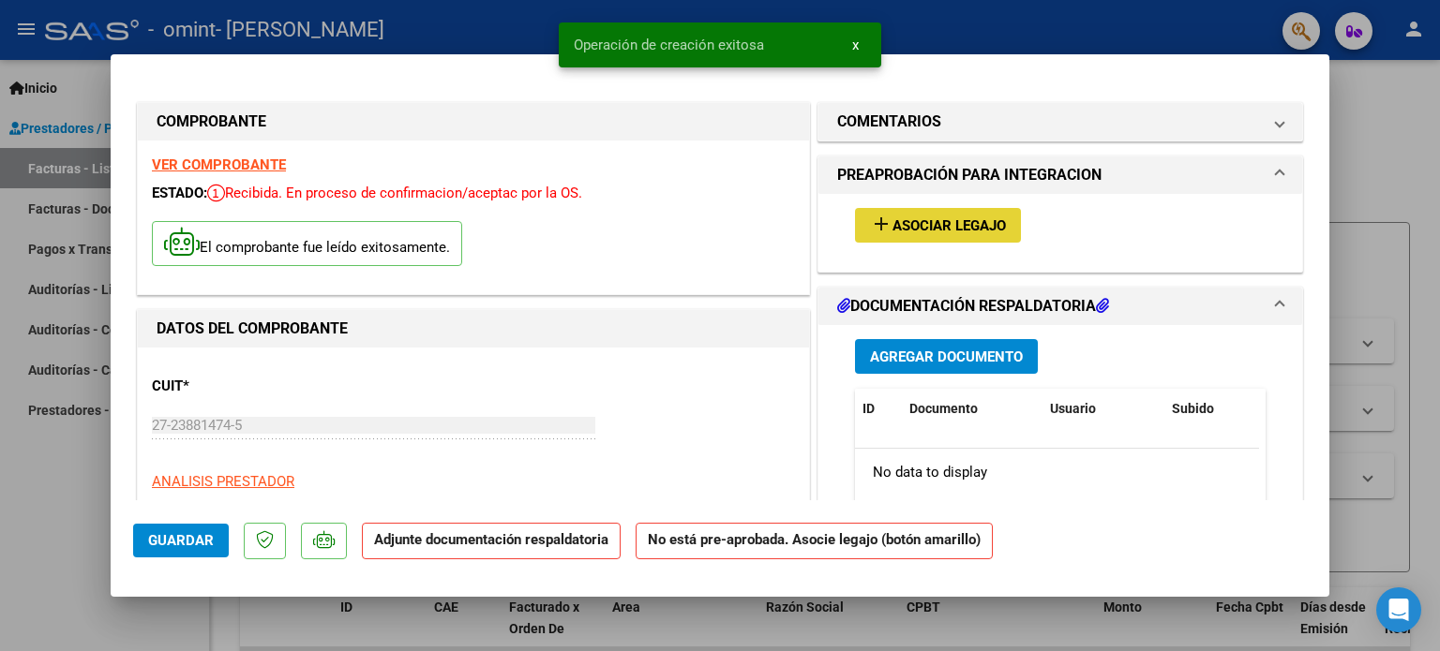
click at [936, 224] on span "Asociar Legajo" at bounding box center [948, 225] width 113 height 17
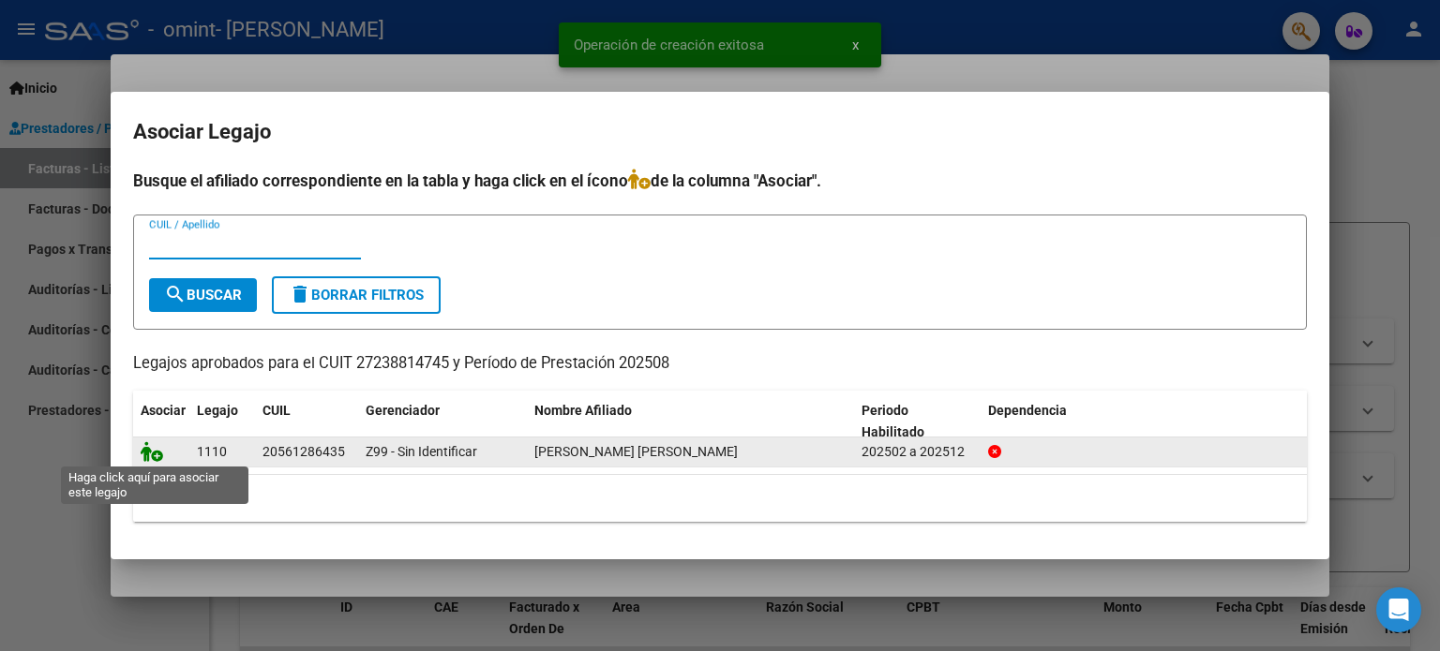
click at [150, 451] on icon at bounding box center [152, 451] width 22 height 21
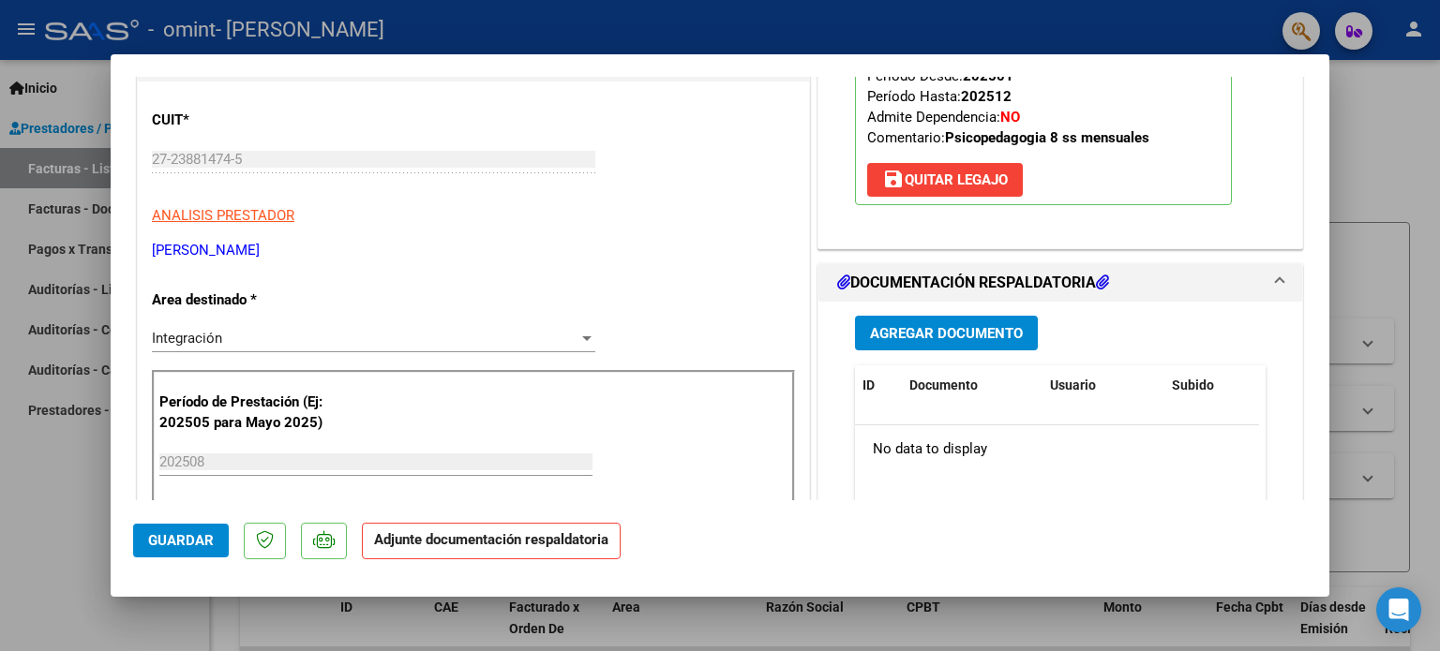
scroll to position [281, 0]
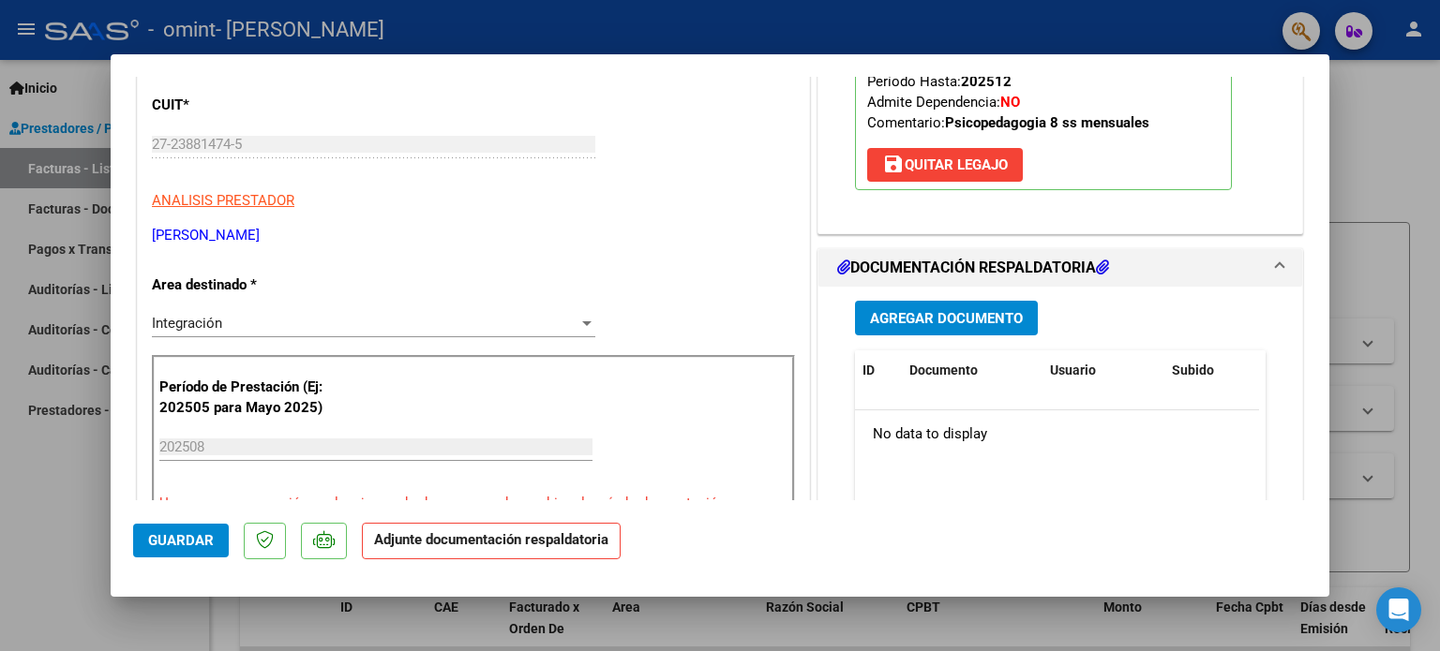
click at [995, 317] on span "Agregar Documento" at bounding box center [946, 318] width 153 height 17
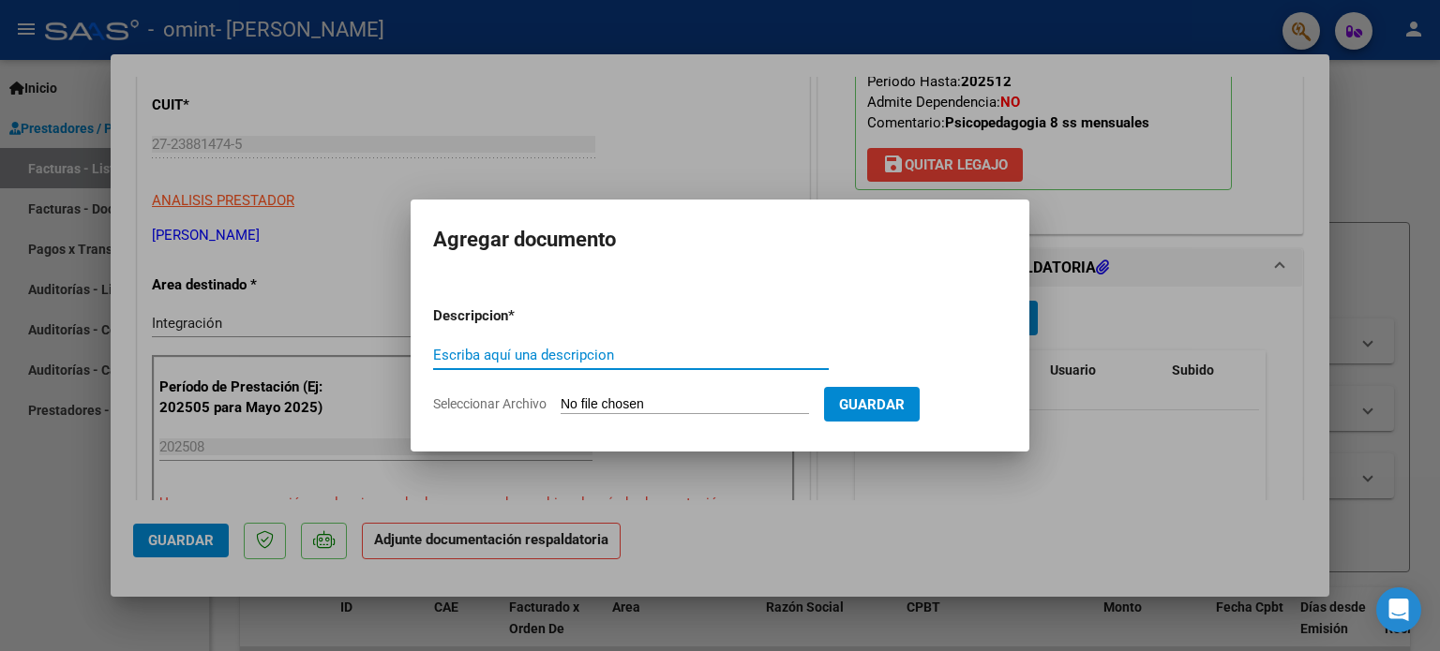
click at [651, 356] on input "Escriba aquí una descripcion" at bounding box center [631, 355] width 396 height 17
drag, startPoint x: 594, startPoint y: 350, endPoint x: 405, endPoint y: 333, distance: 190.1
click at [405, 333] on div "COMPROBANTE VER COMPROBANTE ESTADO: Recibida. En proceso de confirmacion/acepta…" at bounding box center [720, 325] width 1440 height 651
type input "planilla de asistencia"
click at [771, 404] on input "Seleccionar Archivo" at bounding box center [684, 405] width 248 height 18
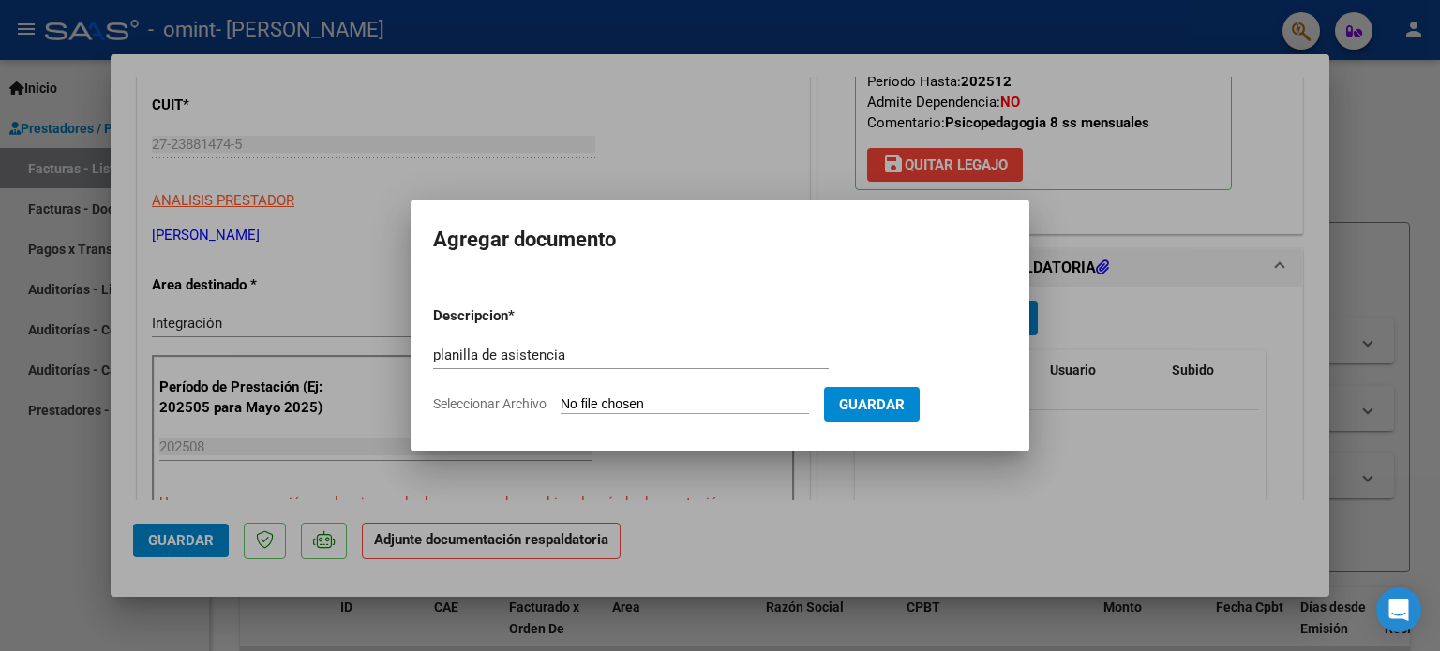
type input "C:\fakepath\Bruno Terán Psicopedagogía agosto 8PA - COLONIA.pdf"
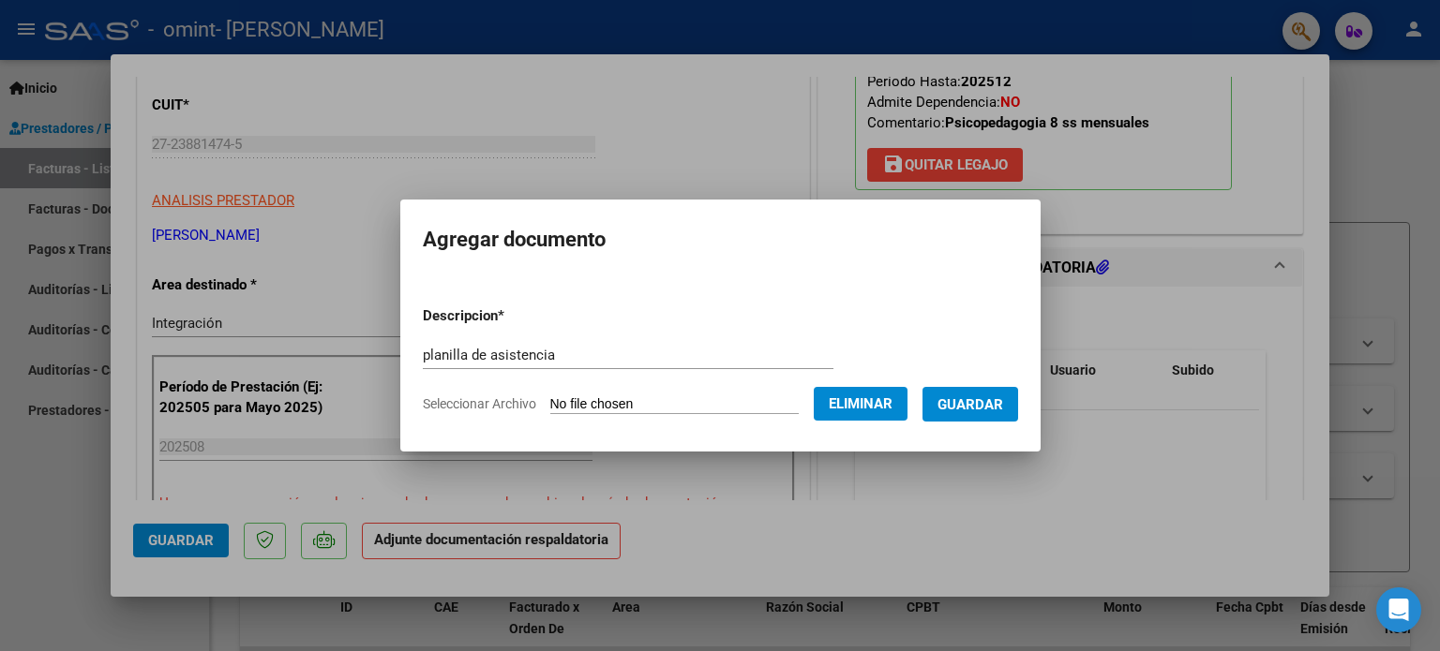
click at [994, 400] on span "Guardar" at bounding box center [970, 404] width 66 height 17
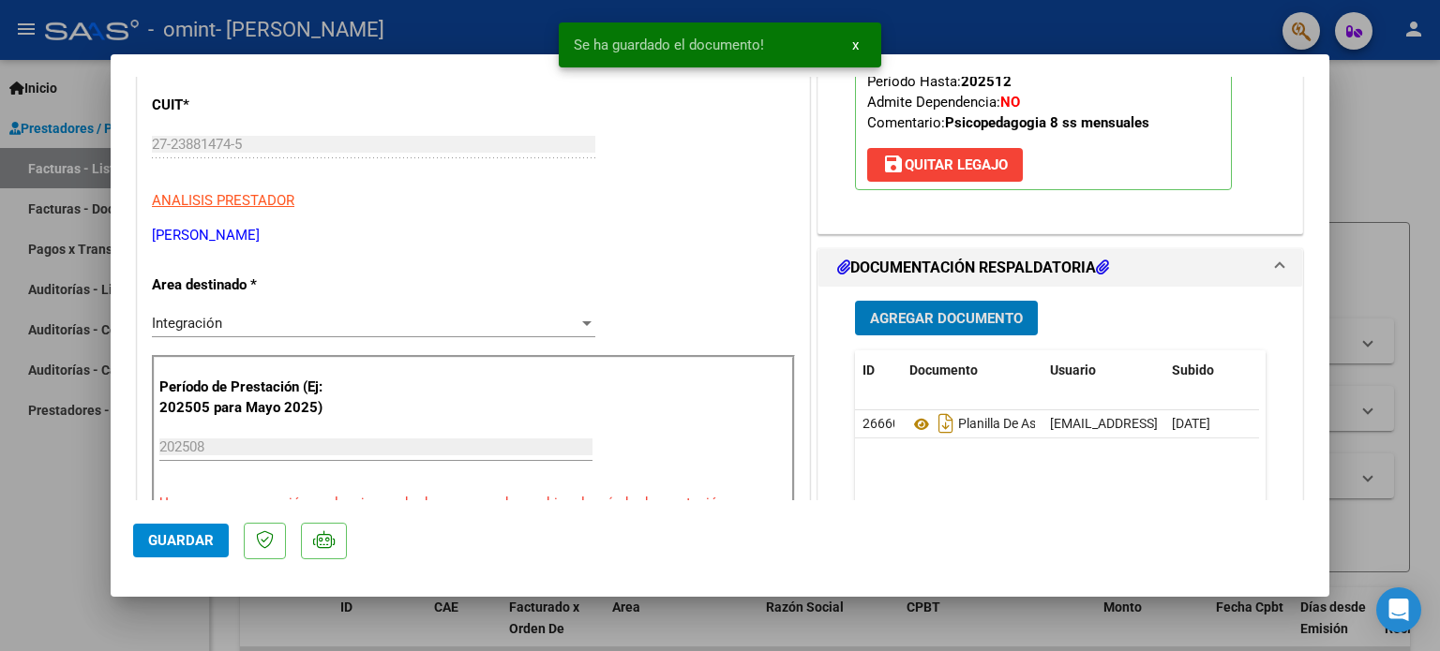
click at [169, 537] on span "Guardar" at bounding box center [181, 540] width 66 height 17
click at [854, 44] on span "x" at bounding box center [855, 45] width 7 height 17
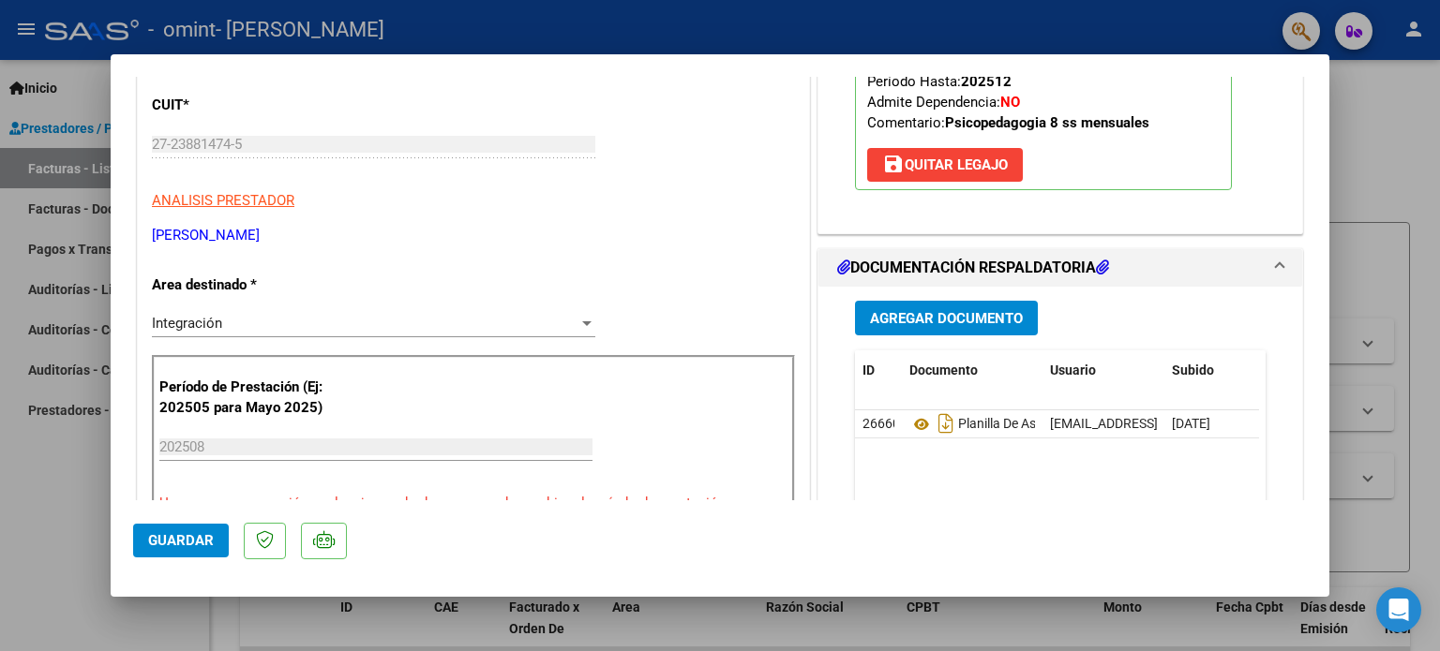
click at [1421, 126] on div at bounding box center [720, 325] width 1440 height 651
type input "$ 0,00"
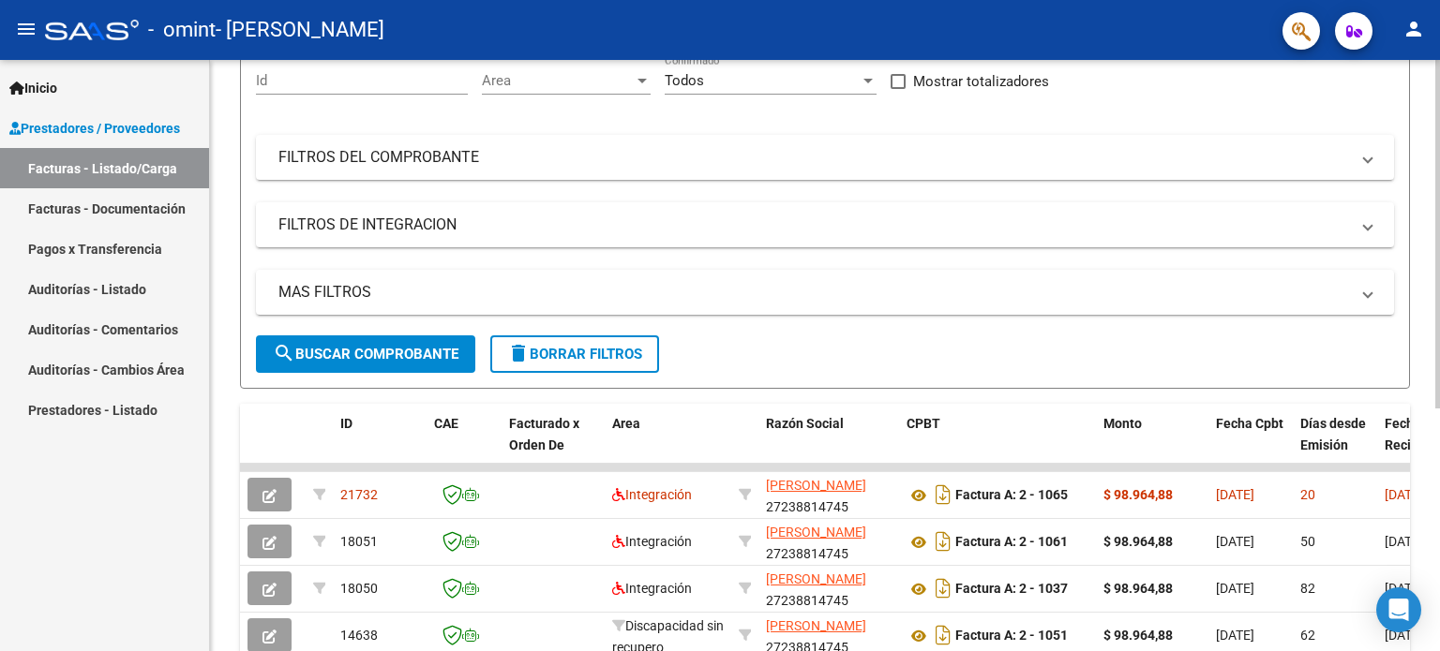
scroll to position [0, 0]
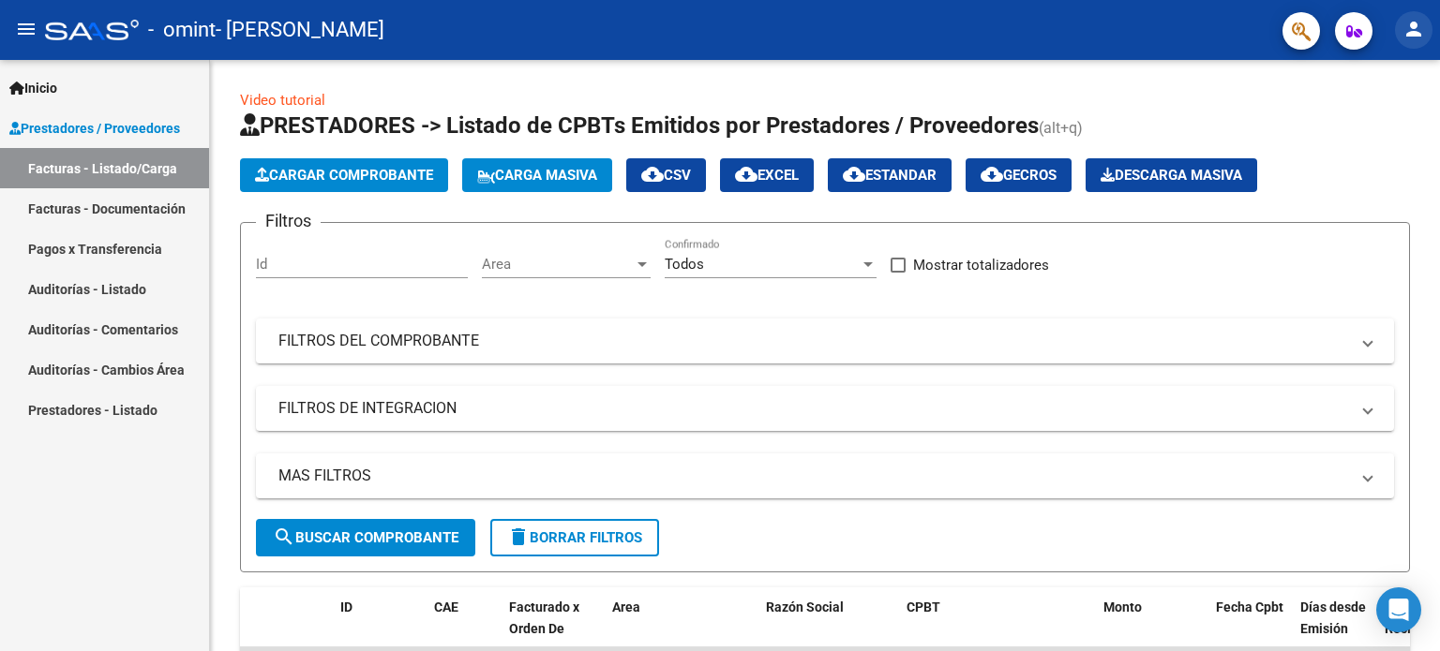
click at [1416, 24] on mat-icon "person" at bounding box center [1413, 29] width 22 height 22
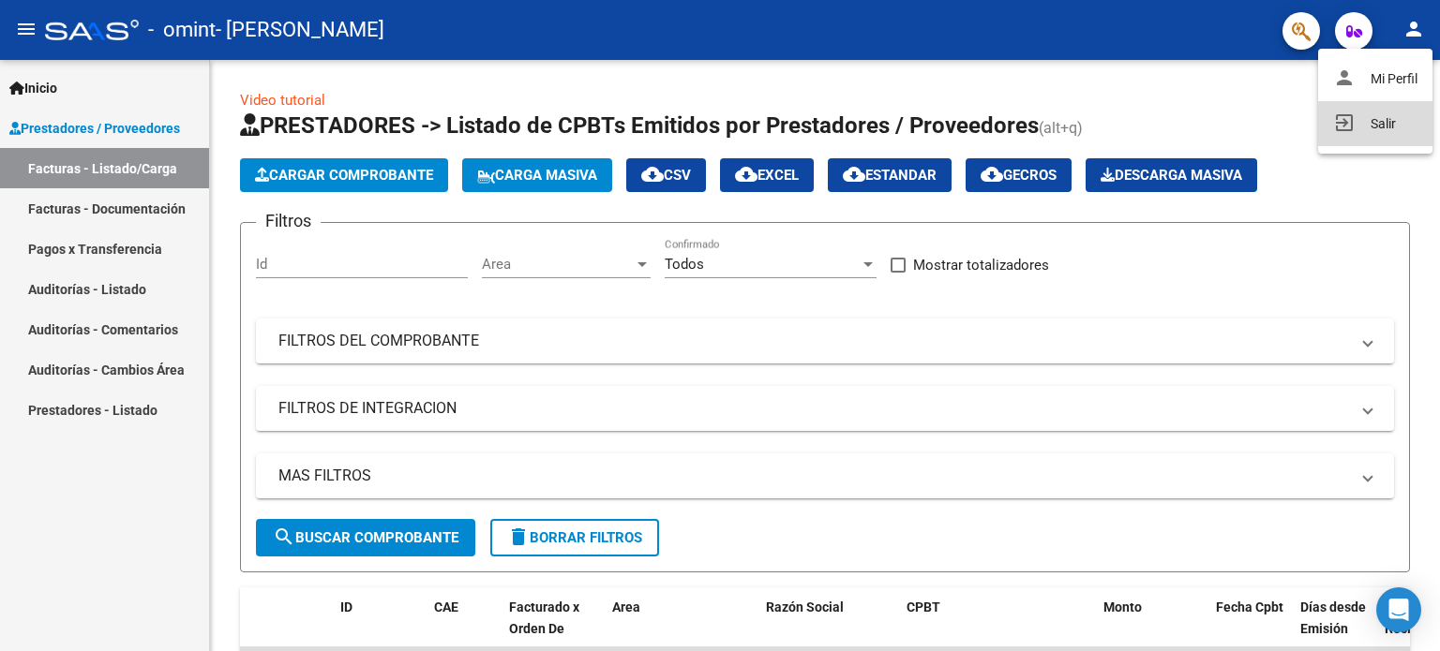
click at [1387, 126] on button "exit_to_app Salir" at bounding box center [1375, 123] width 114 height 45
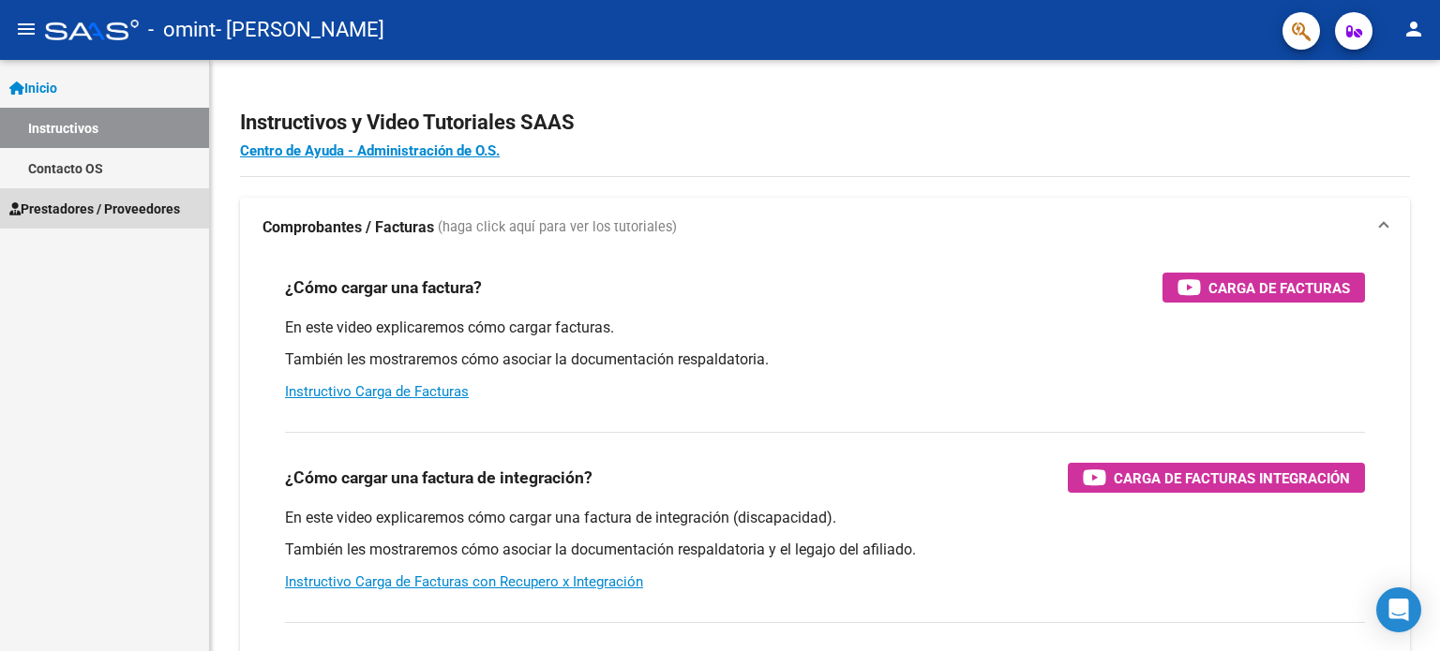
click at [86, 211] on span "Prestadores / Proveedores" at bounding box center [94, 209] width 171 height 21
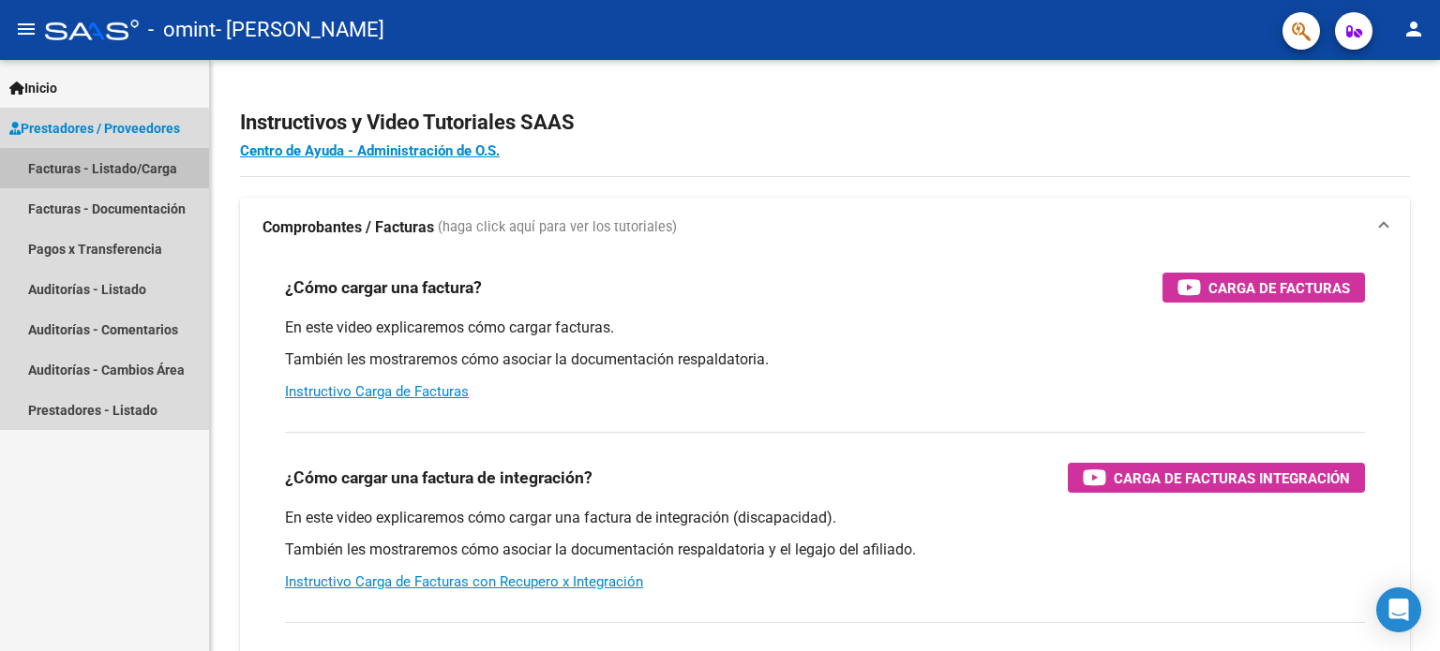
click at [141, 172] on link "Facturas - Listado/Carga" at bounding box center [104, 168] width 209 height 40
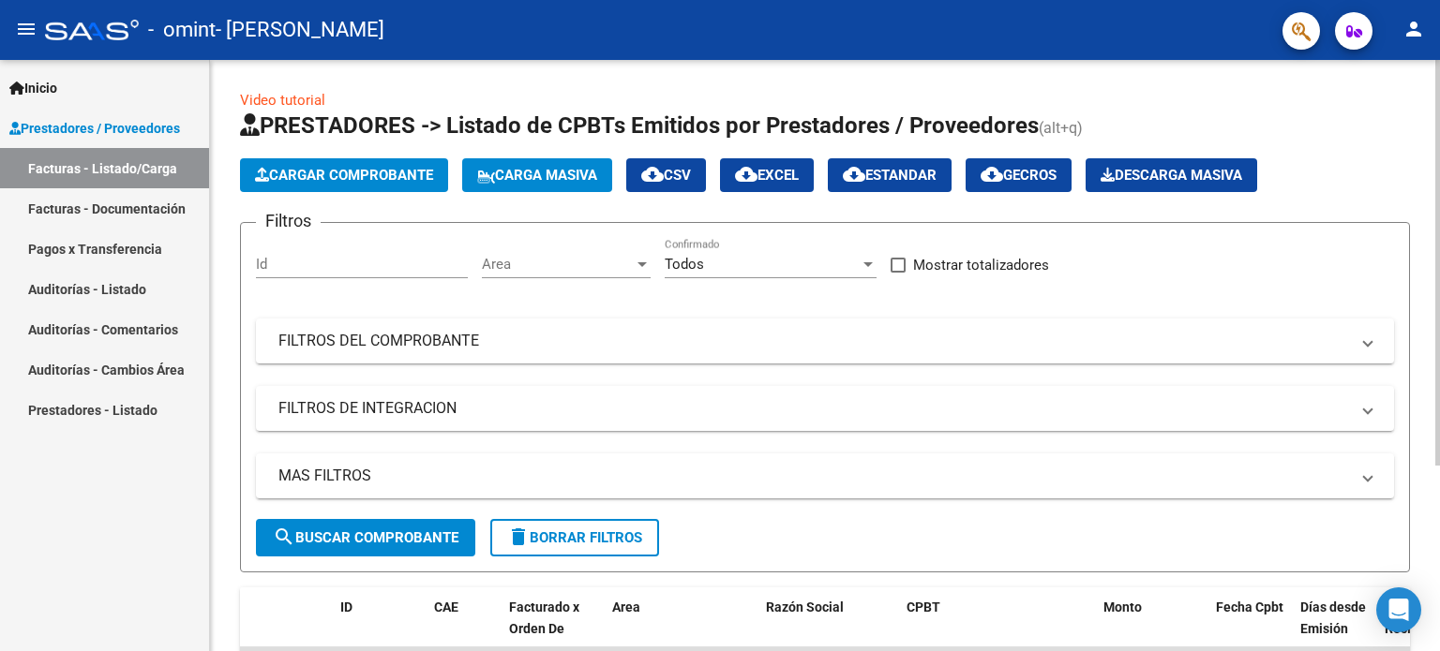
click at [352, 175] on span "Cargar Comprobante" at bounding box center [344, 175] width 178 height 17
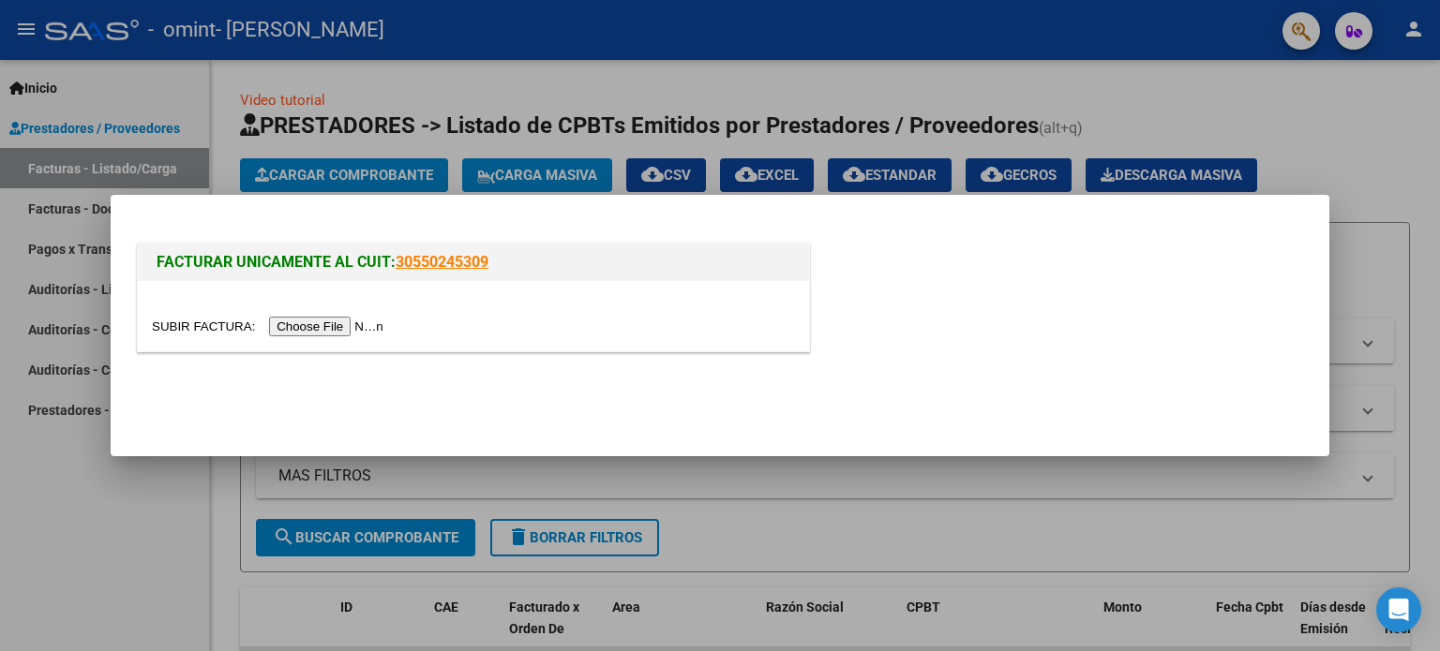
click at [334, 325] on input "file" at bounding box center [270, 327] width 237 height 20
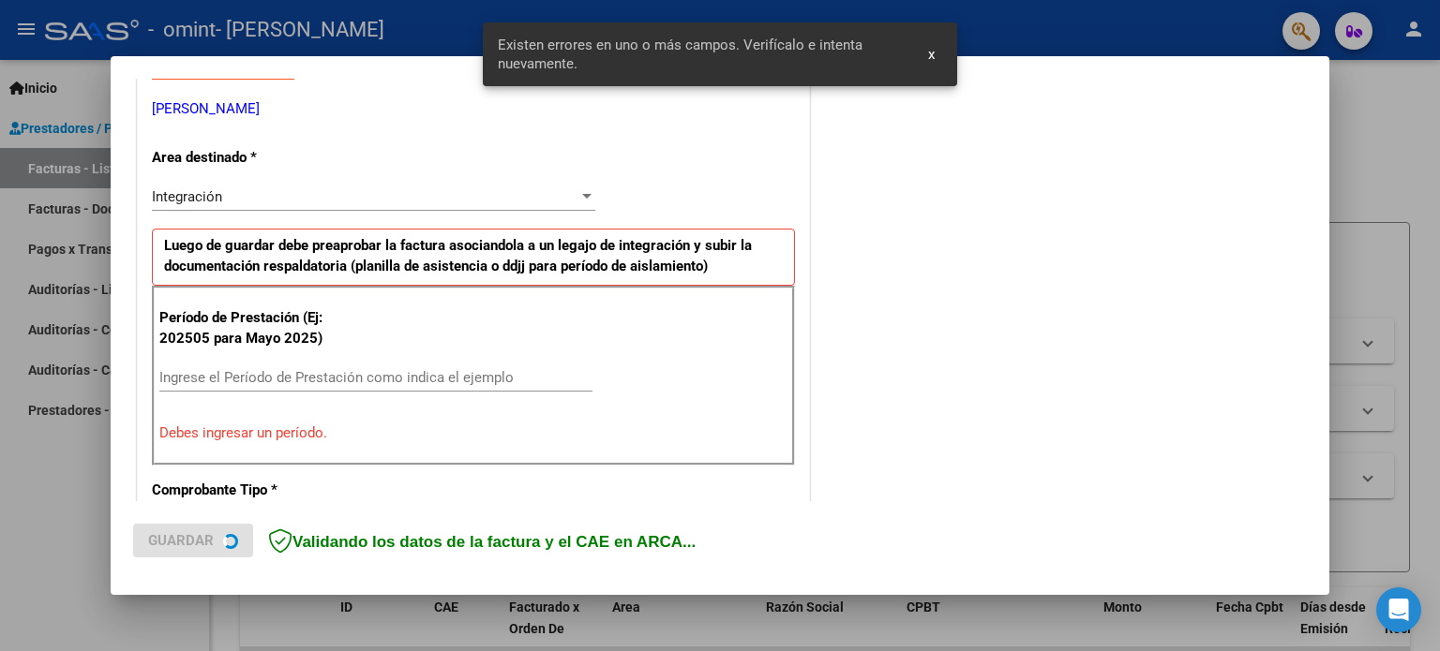
scroll to position [404, 0]
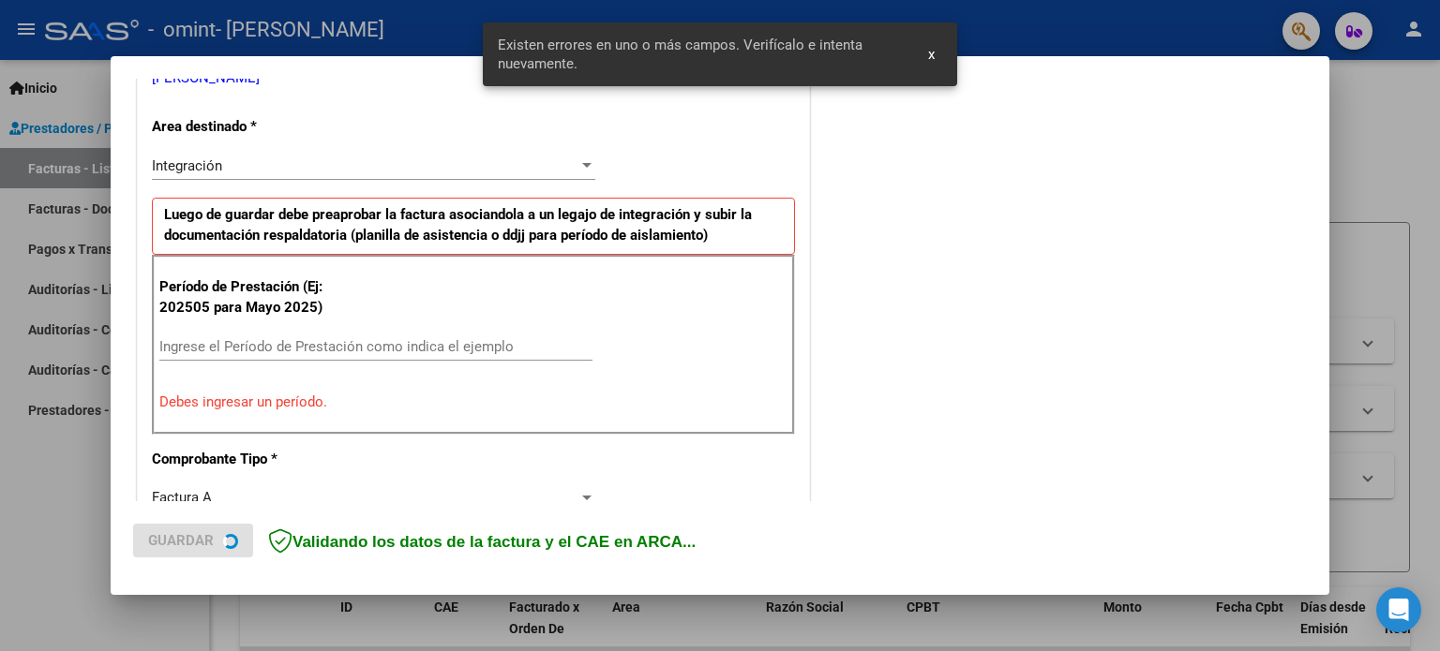
click at [244, 342] on input "Ingrese el Período de Prestación como indica el ejemplo" at bounding box center [375, 346] width 433 height 17
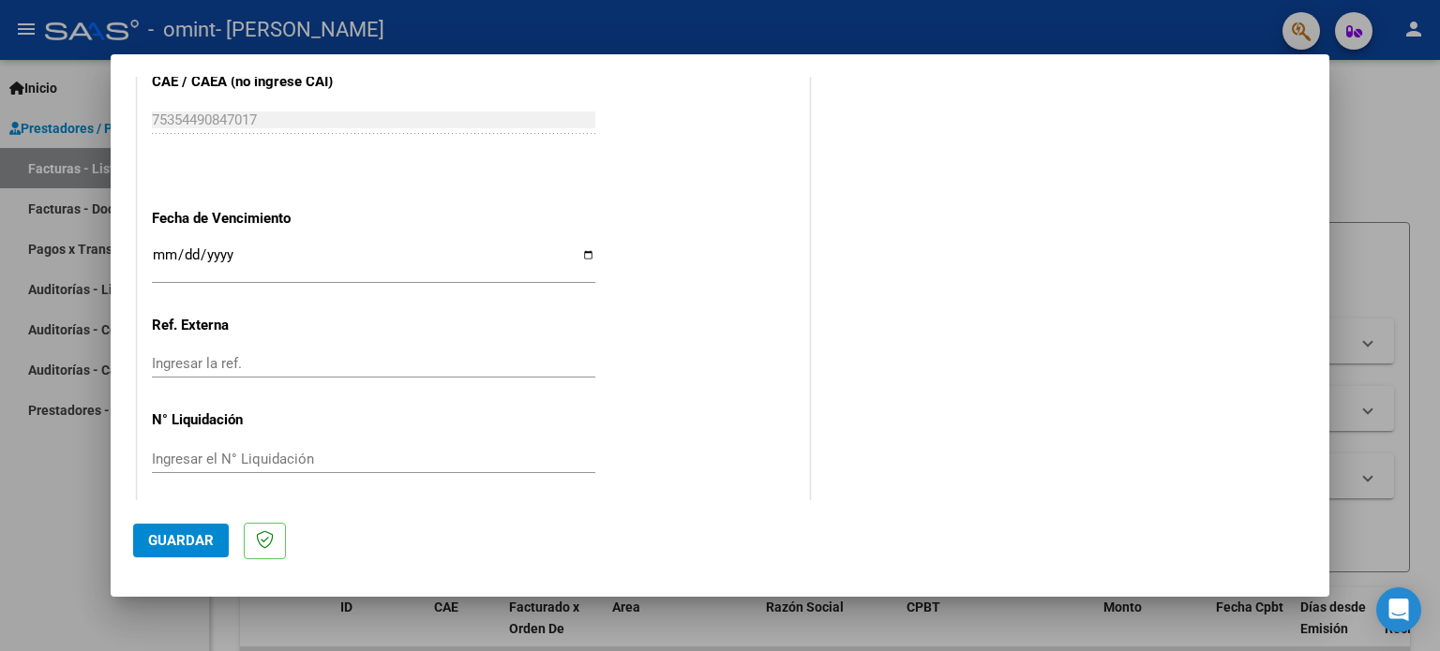
scroll to position [1223, 0]
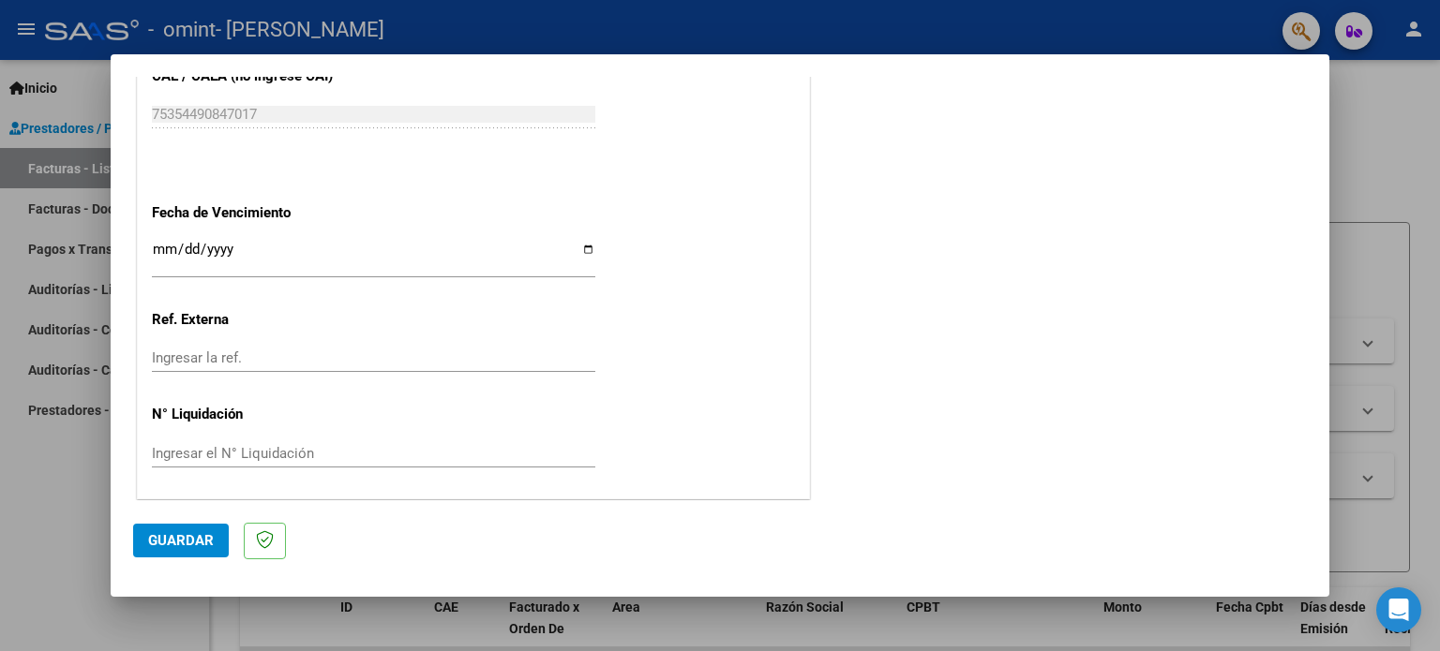
type input "202508"
click at [186, 541] on span "Guardar" at bounding box center [181, 540] width 66 height 17
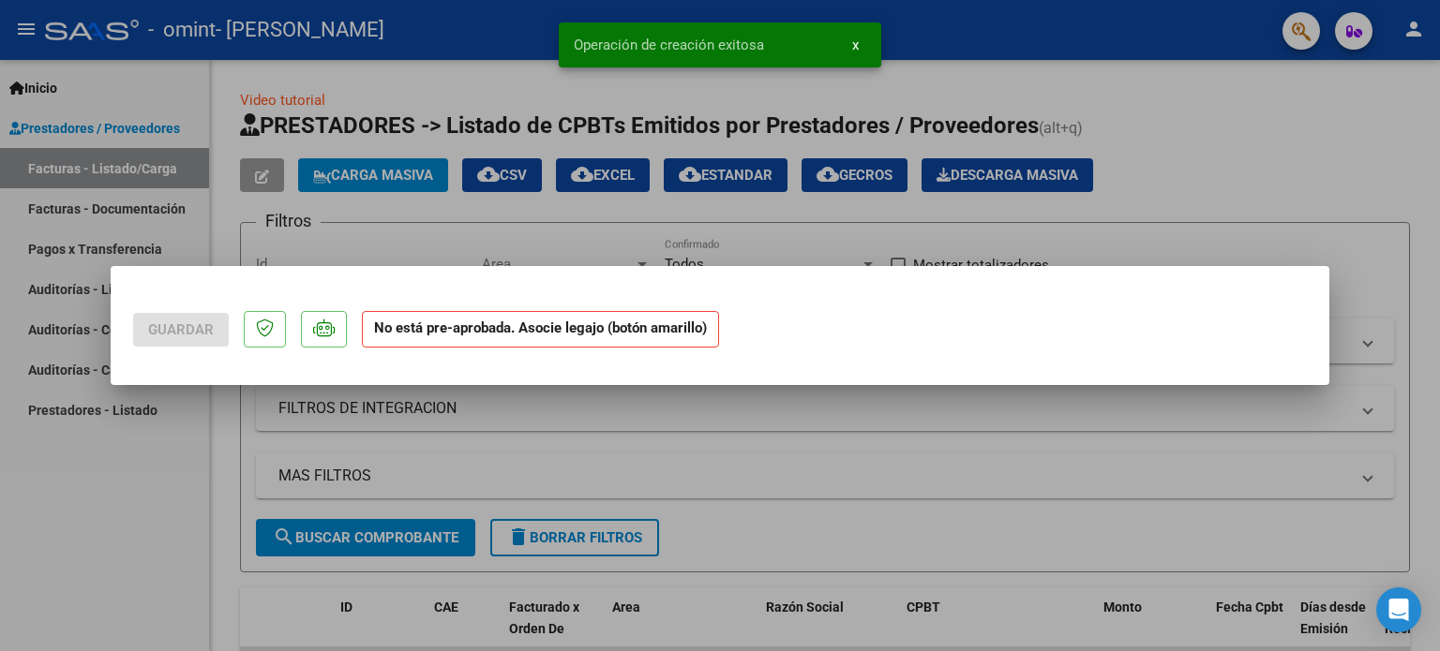
scroll to position [0, 0]
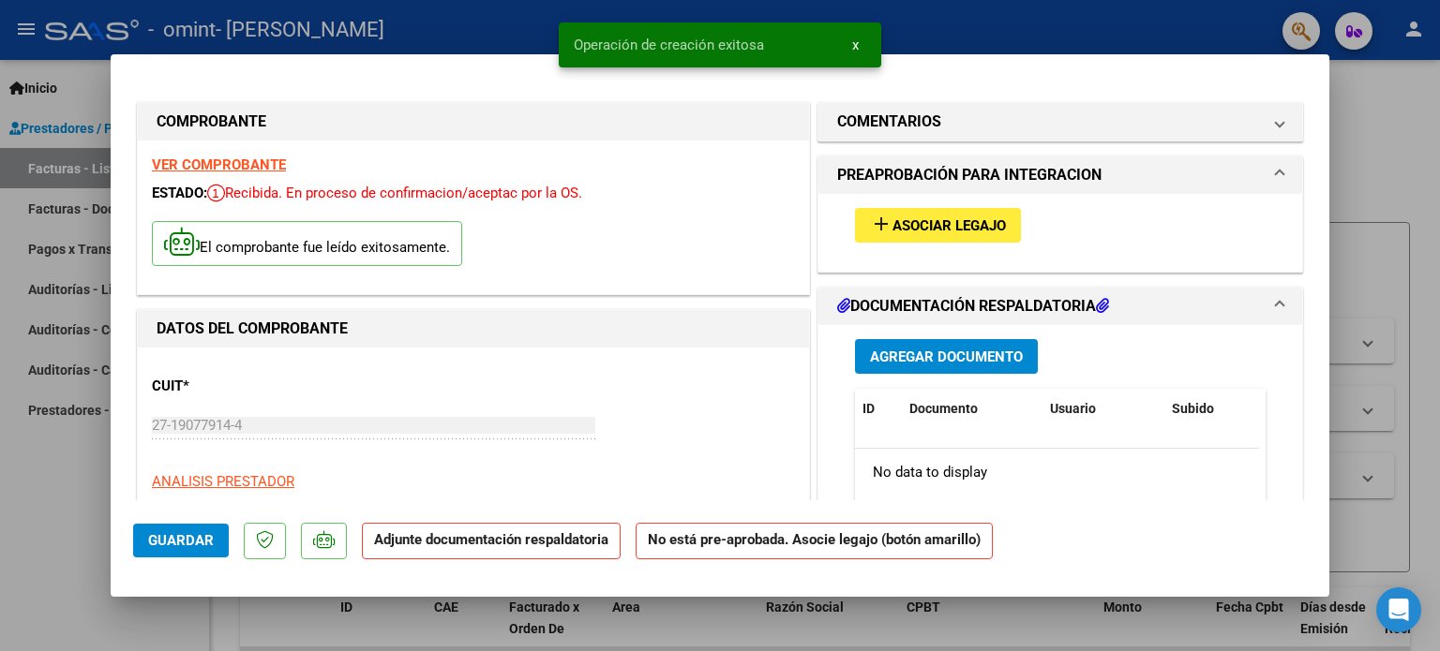
click at [913, 226] on span "Asociar Legajo" at bounding box center [948, 225] width 113 height 17
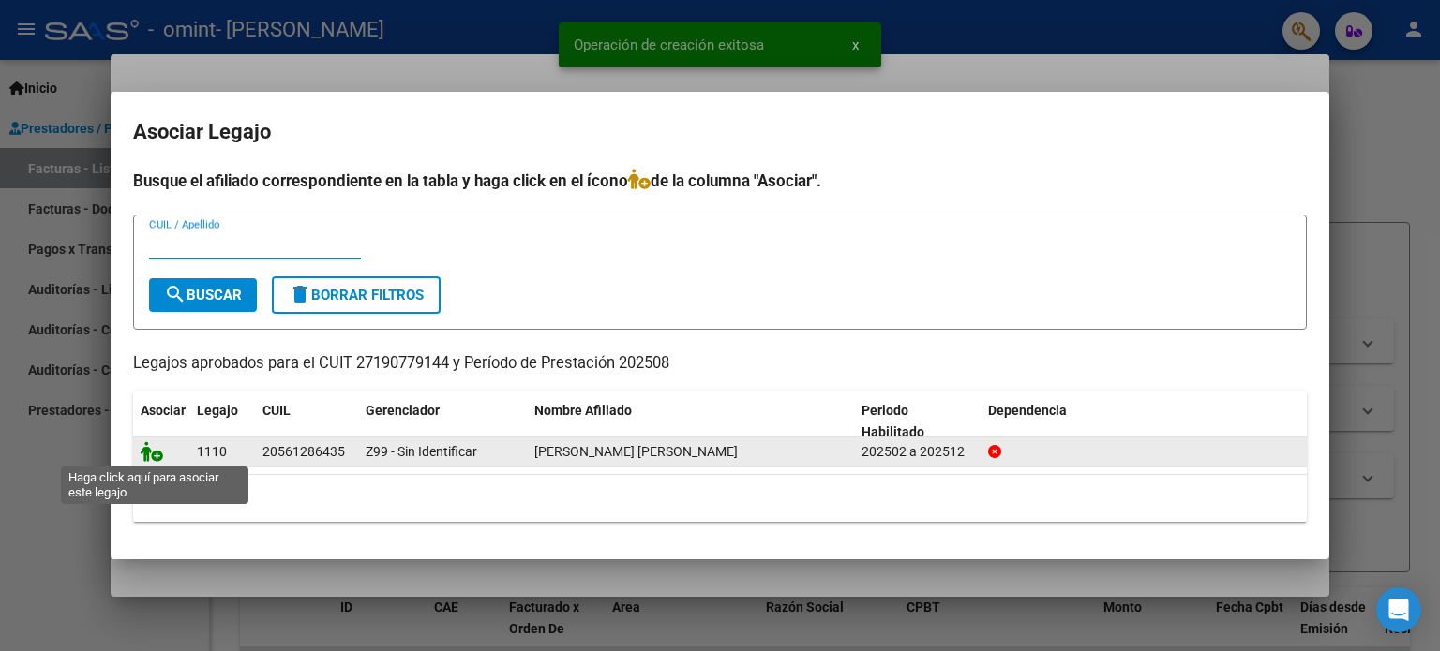
click at [147, 454] on icon at bounding box center [152, 451] width 22 height 21
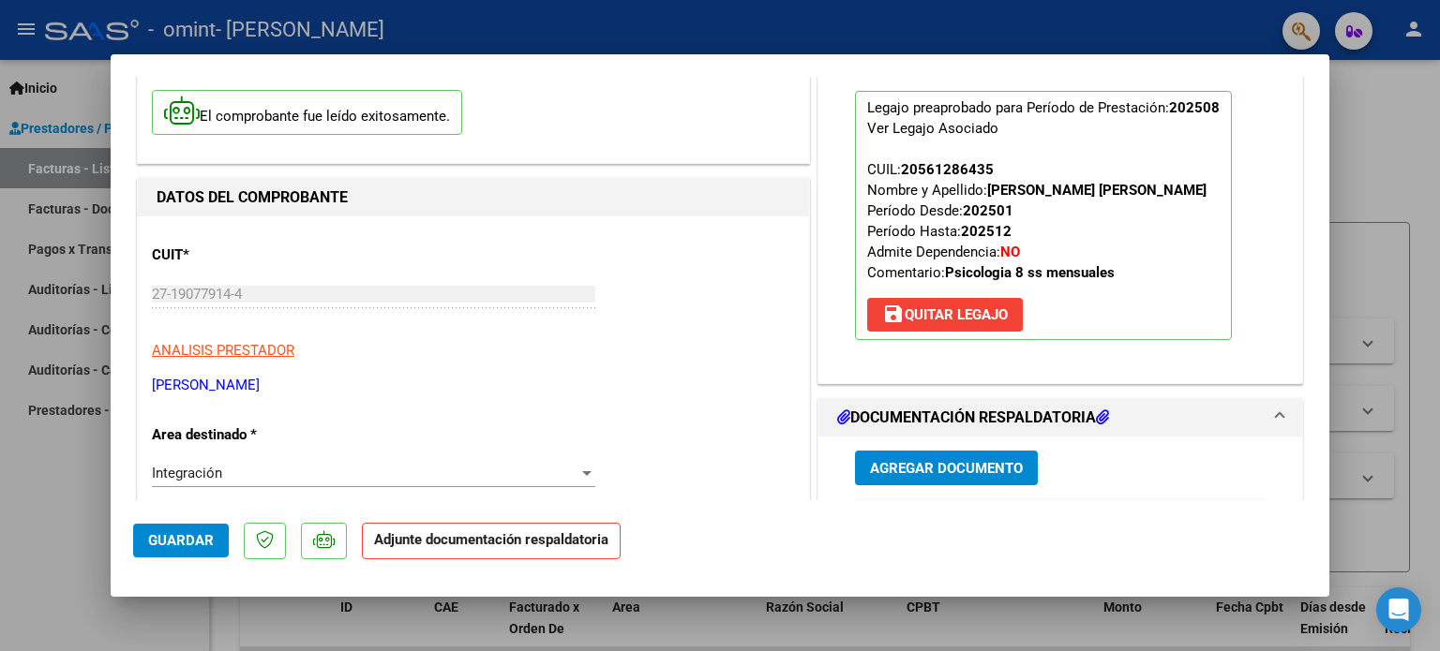
scroll to position [375, 0]
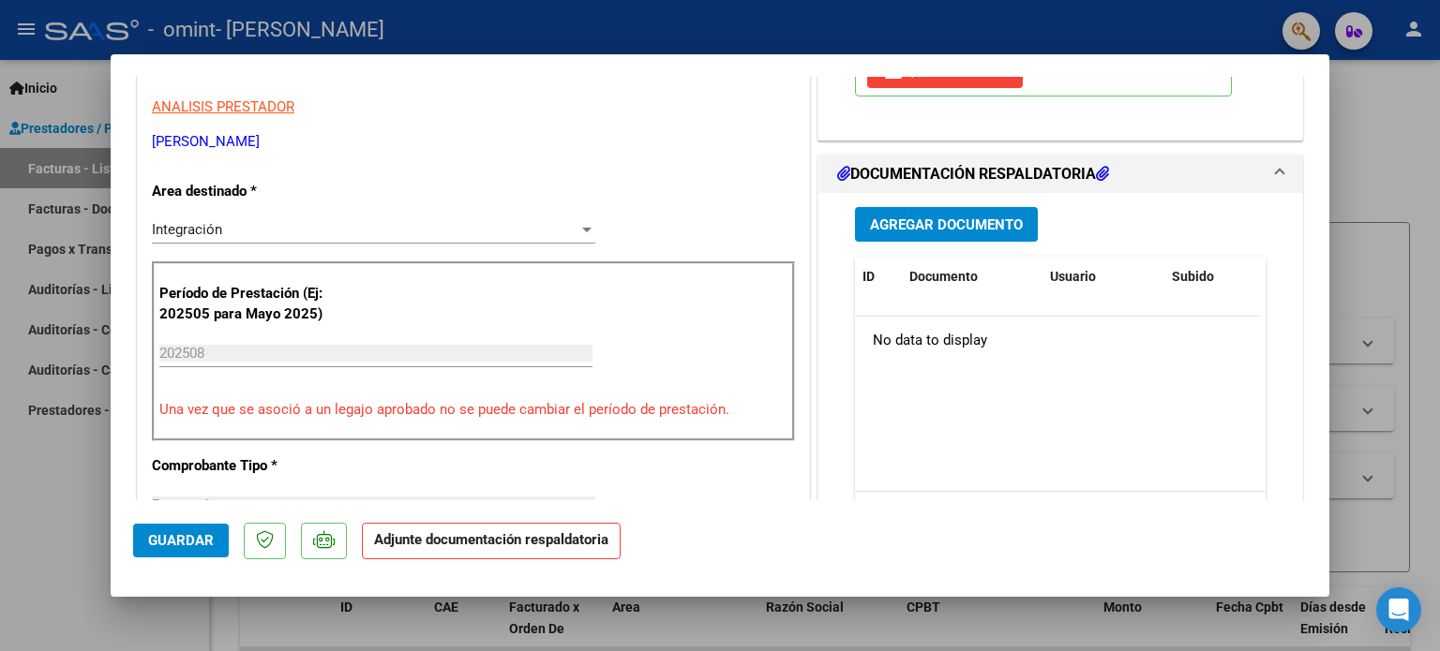
click at [949, 221] on span "Agregar Documento" at bounding box center [946, 225] width 153 height 17
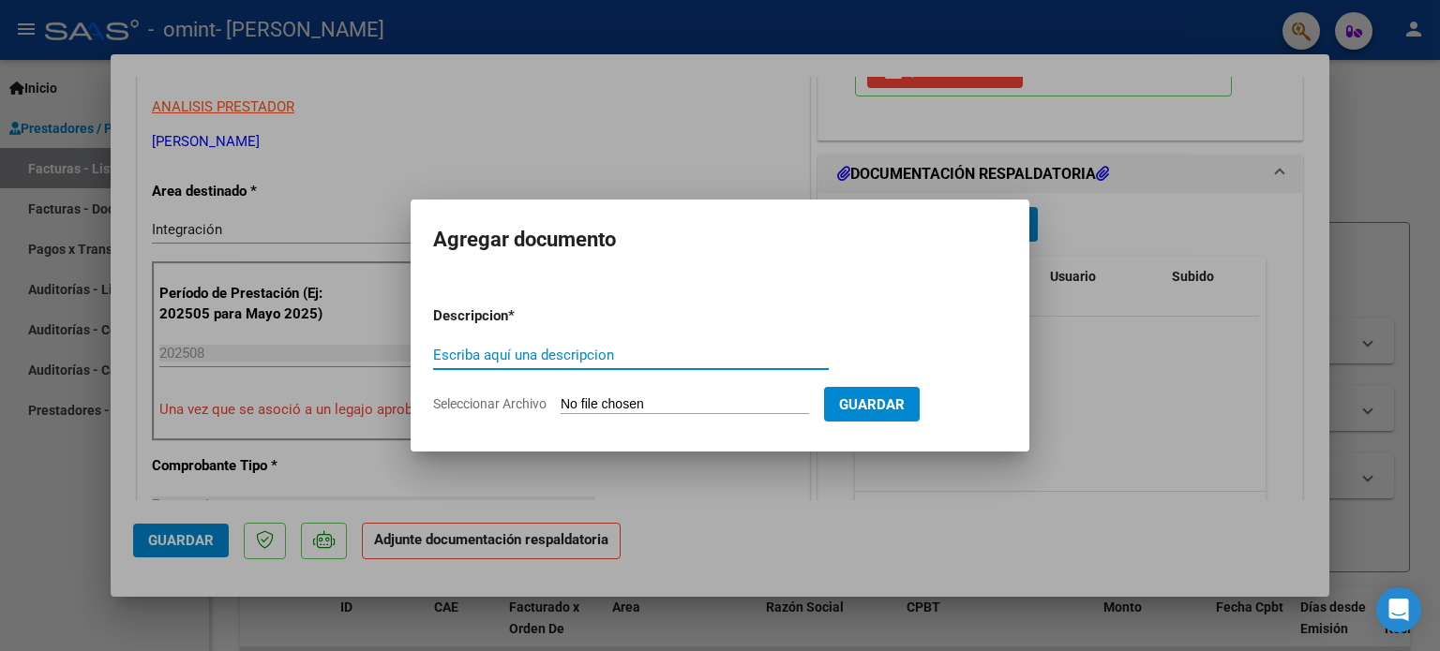
click at [616, 354] on input "Escriba aquí una descripcion" at bounding box center [631, 355] width 396 height 17
paste input "planilla de asistencia"
type input "planilla de asistencia"
click at [625, 400] on input "Seleccionar Archivo" at bounding box center [684, 405] width 248 height 18
type input "C:\fakepath\Bruno Terán psicología agosto 8 PA - COLONIA.pdf"
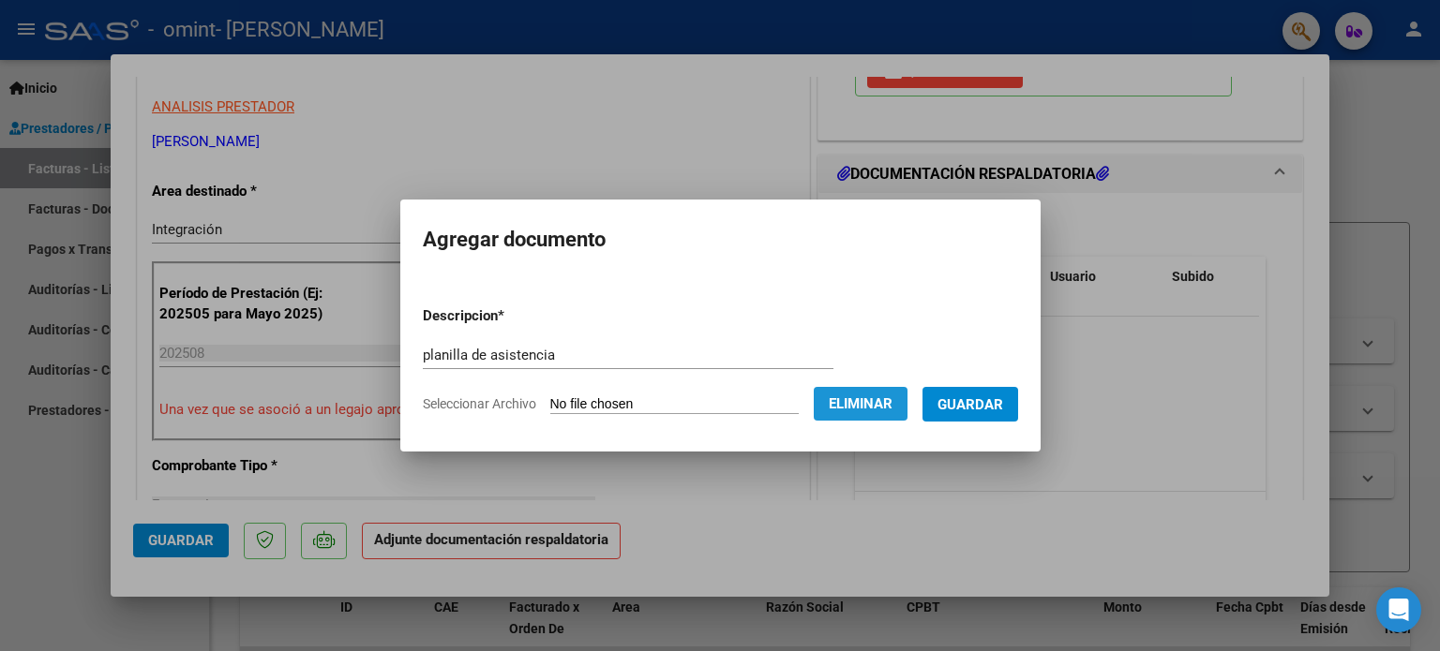
click at [861, 398] on span "Eliminar" at bounding box center [861, 404] width 64 height 17
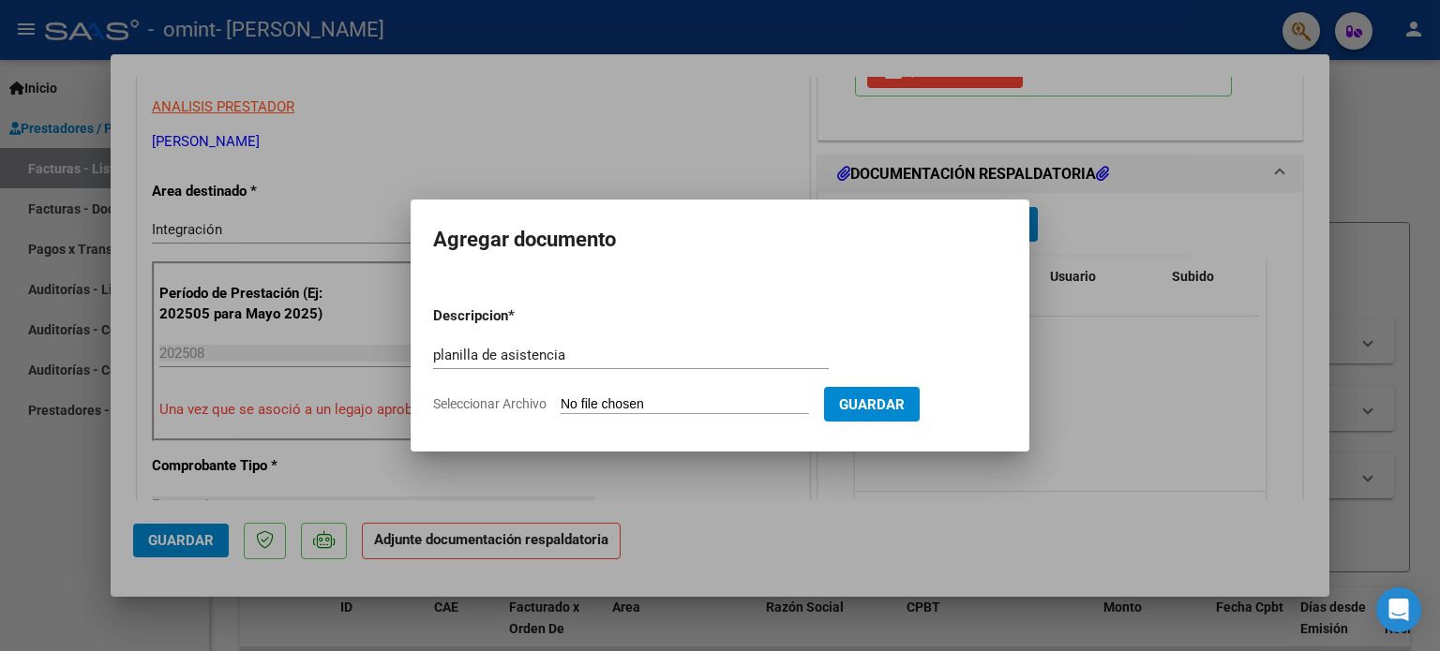
click at [659, 401] on input "Seleccionar Archivo" at bounding box center [684, 405] width 248 height 18
type input "C:\fakepath\Bruno Terán psicología agosto 8 PA - COLONIA.pdf"
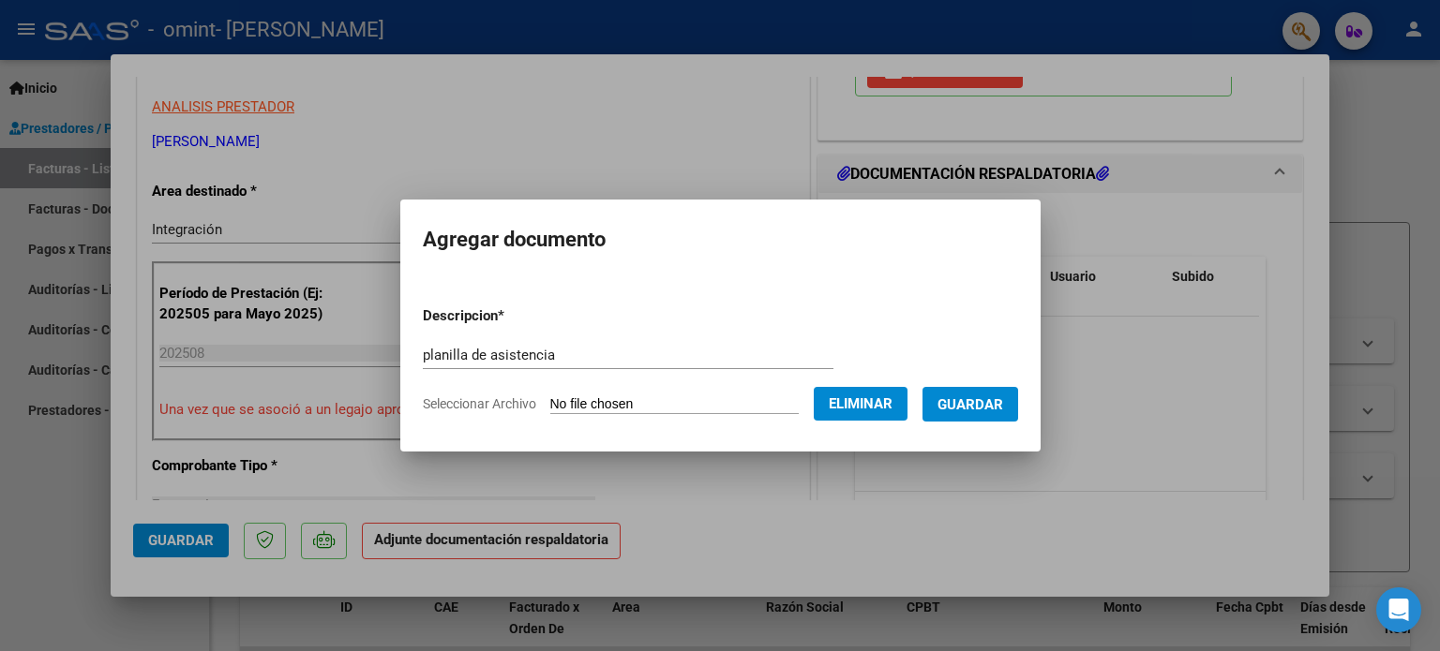
click at [994, 399] on span "Guardar" at bounding box center [970, 404] width 66 height 17
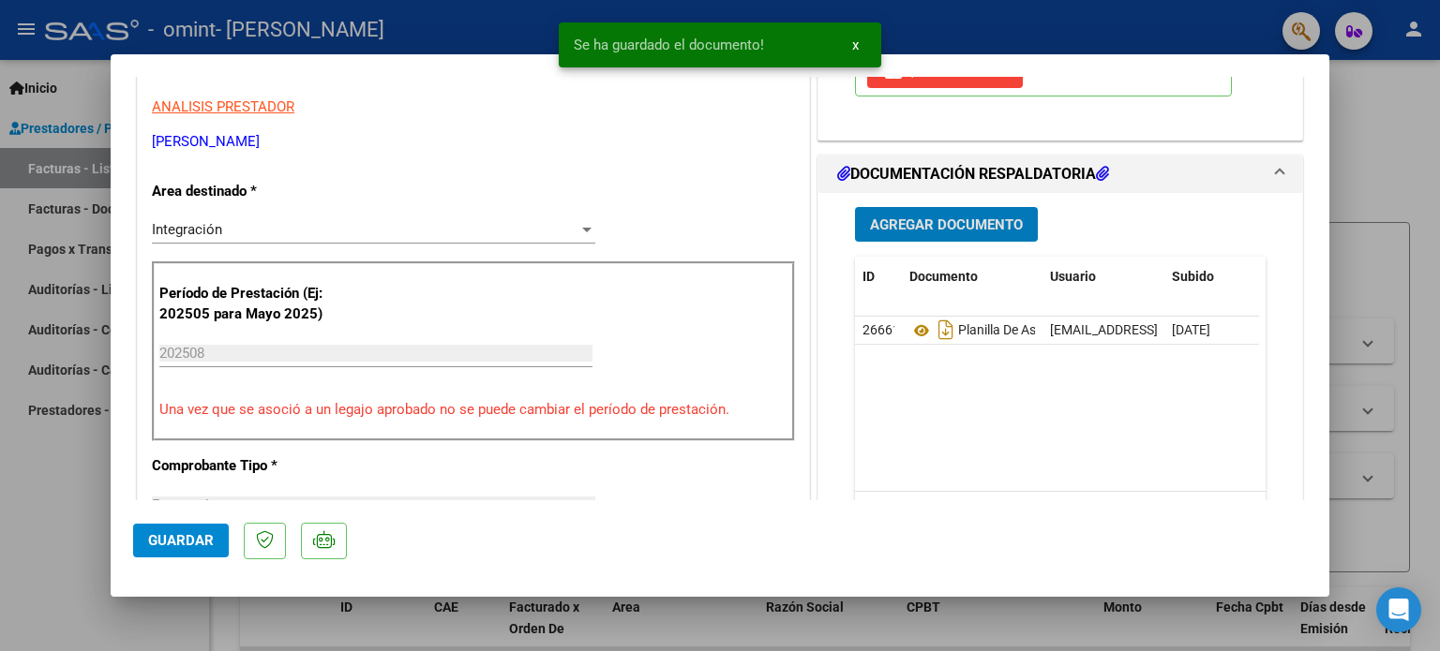
click at [852, 41] on span "x" at bounding box center [855, 45] width 7 height 17
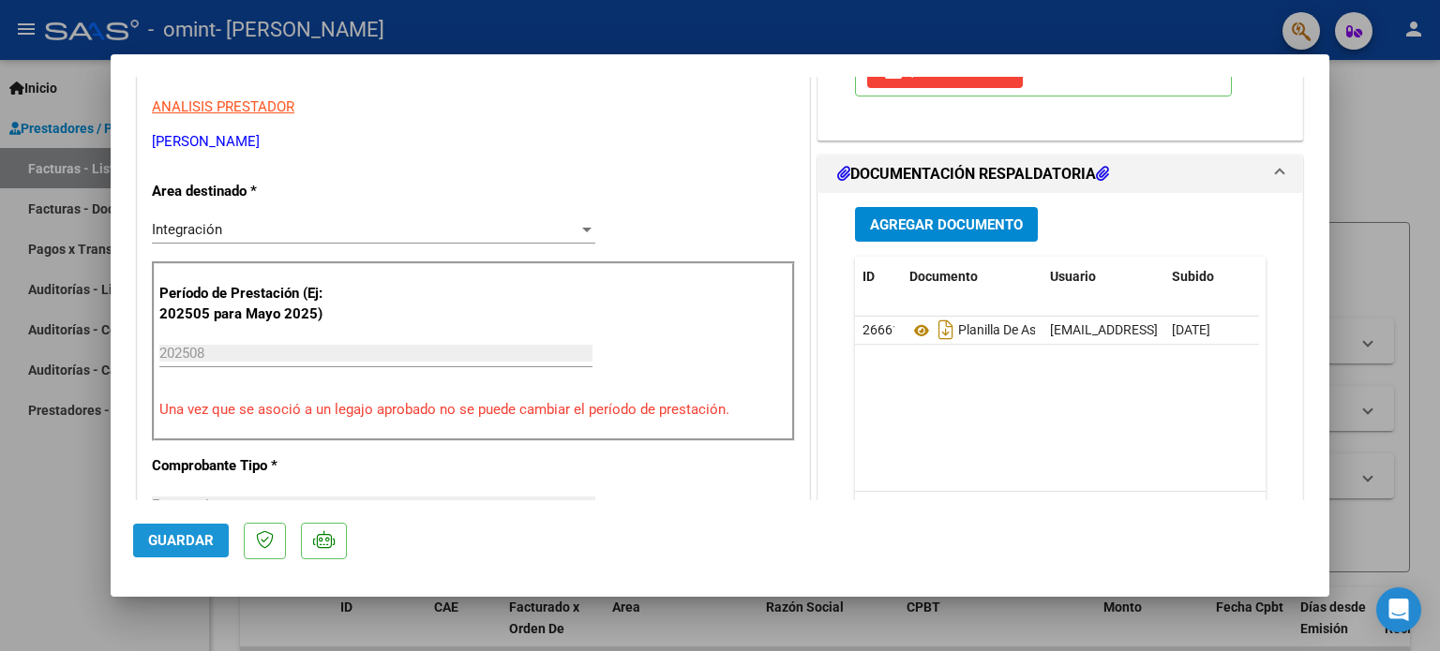
click at [152, 535] on span "Guardar" at bounding box center [181, 540] width 66 height 17
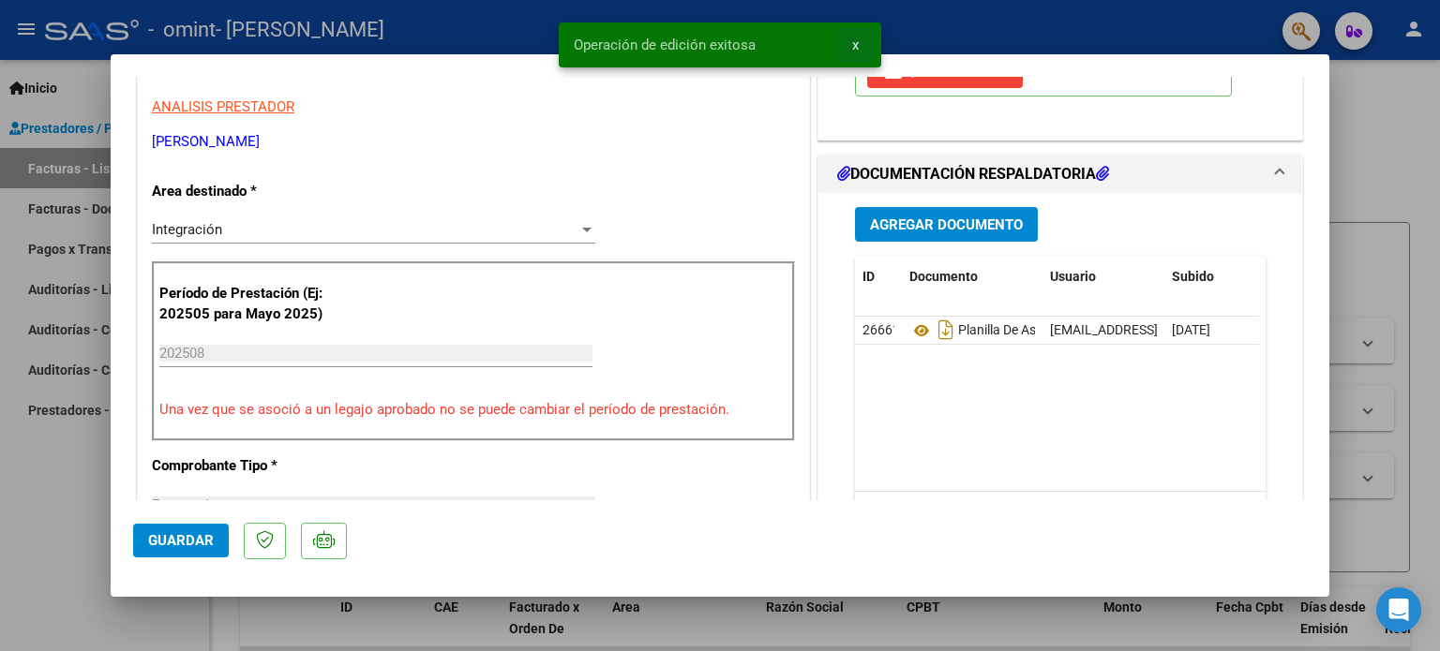
click at [852, 43] on span "x" at bounding box center [855, 45] width 7 height 17
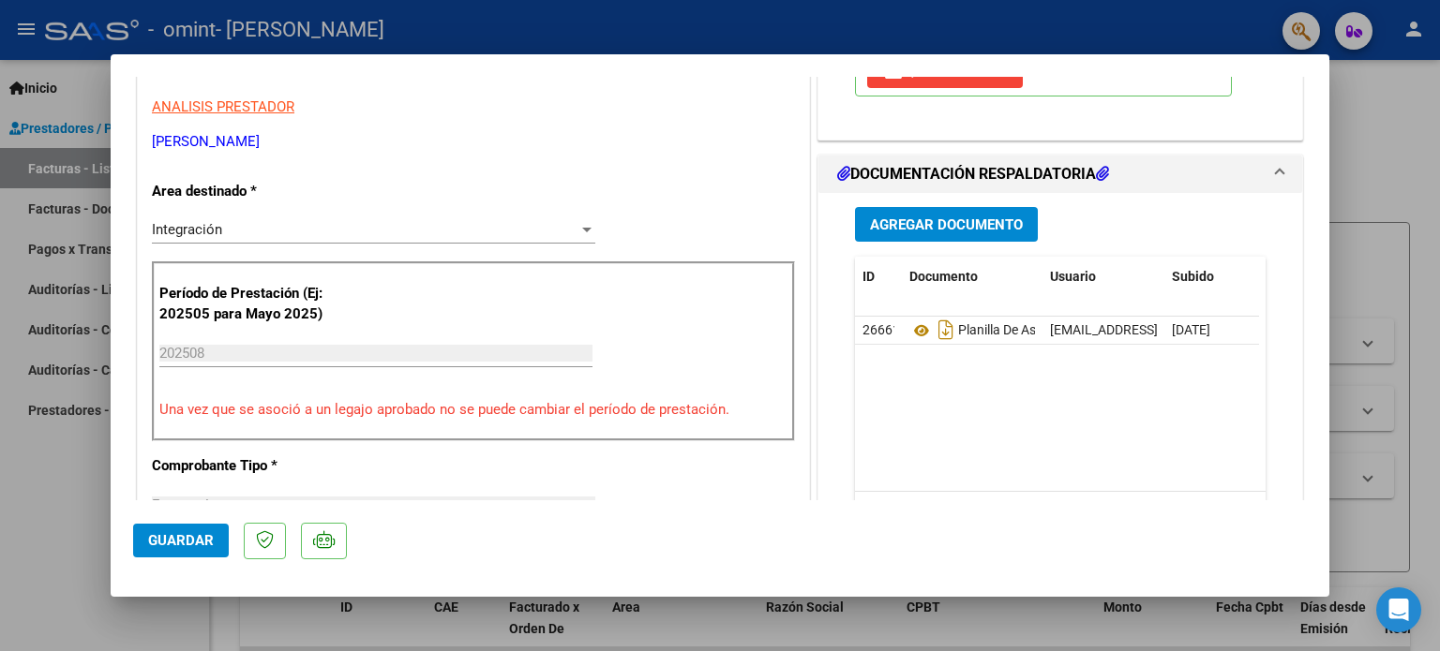
click at [1346, 97] on div at bounding box center [720, 325] width 1440 height 651
type input "$ 0,00"
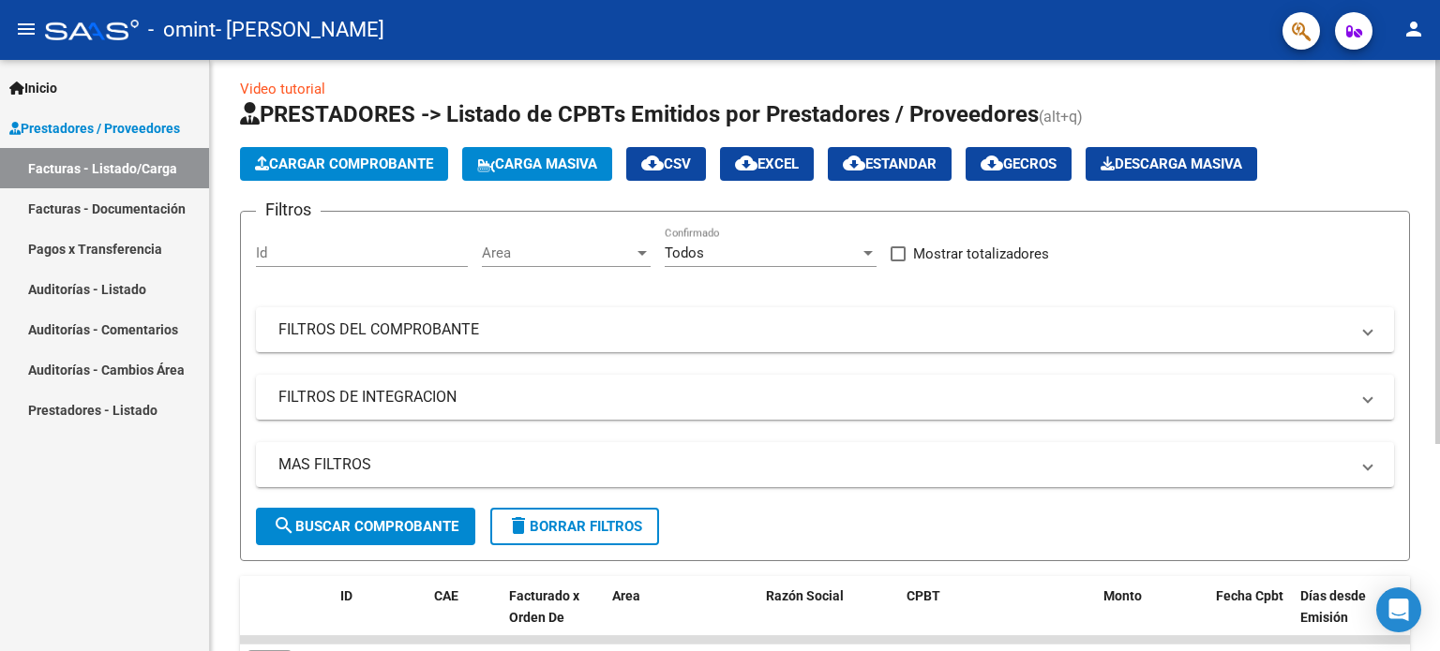
scroll to position [0, 0]
